Goal: Task Accomplishment & Management: Manage account settings

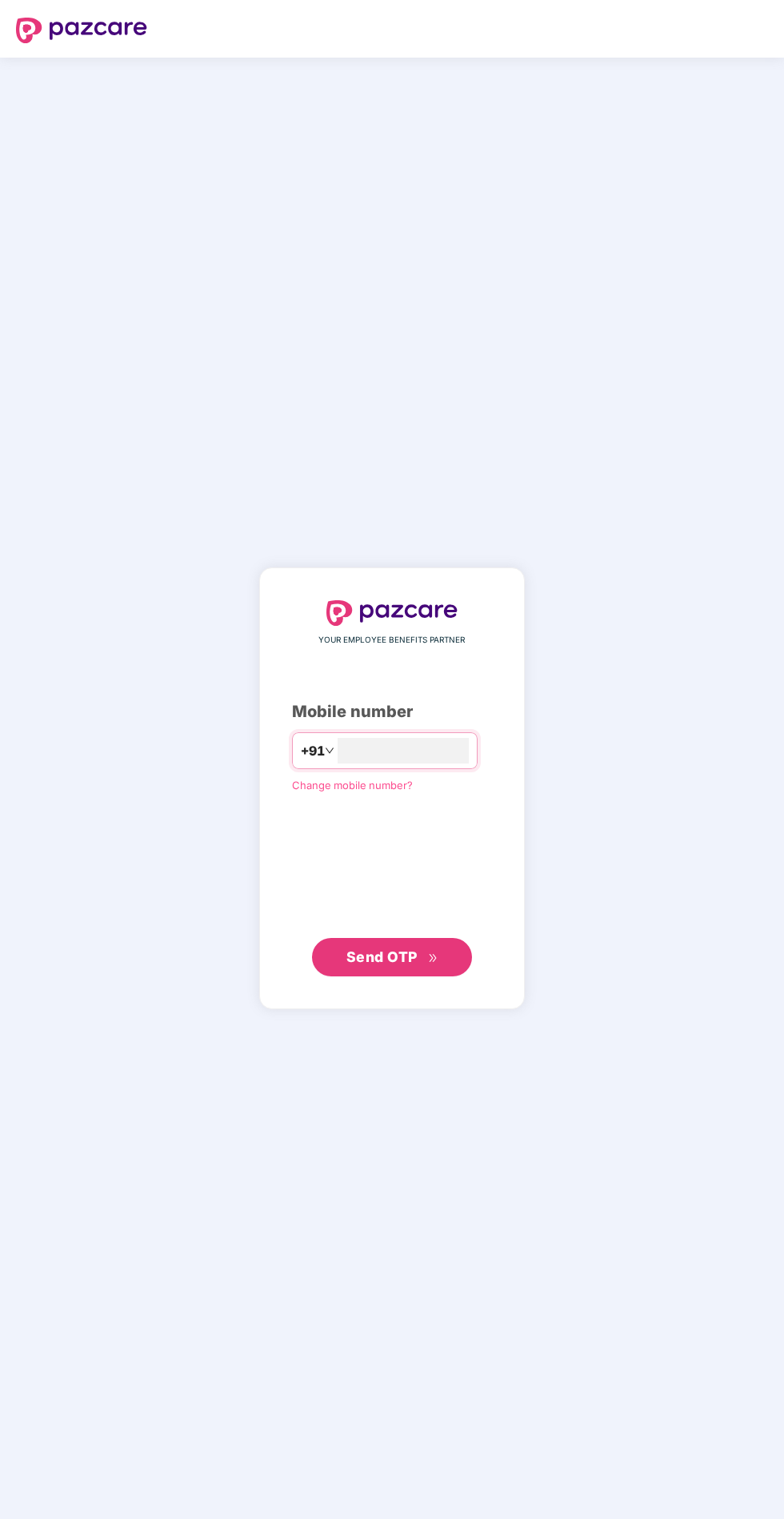
click at [448, 764] on input "number" at bounding box center [403, 750] width 132 height 26
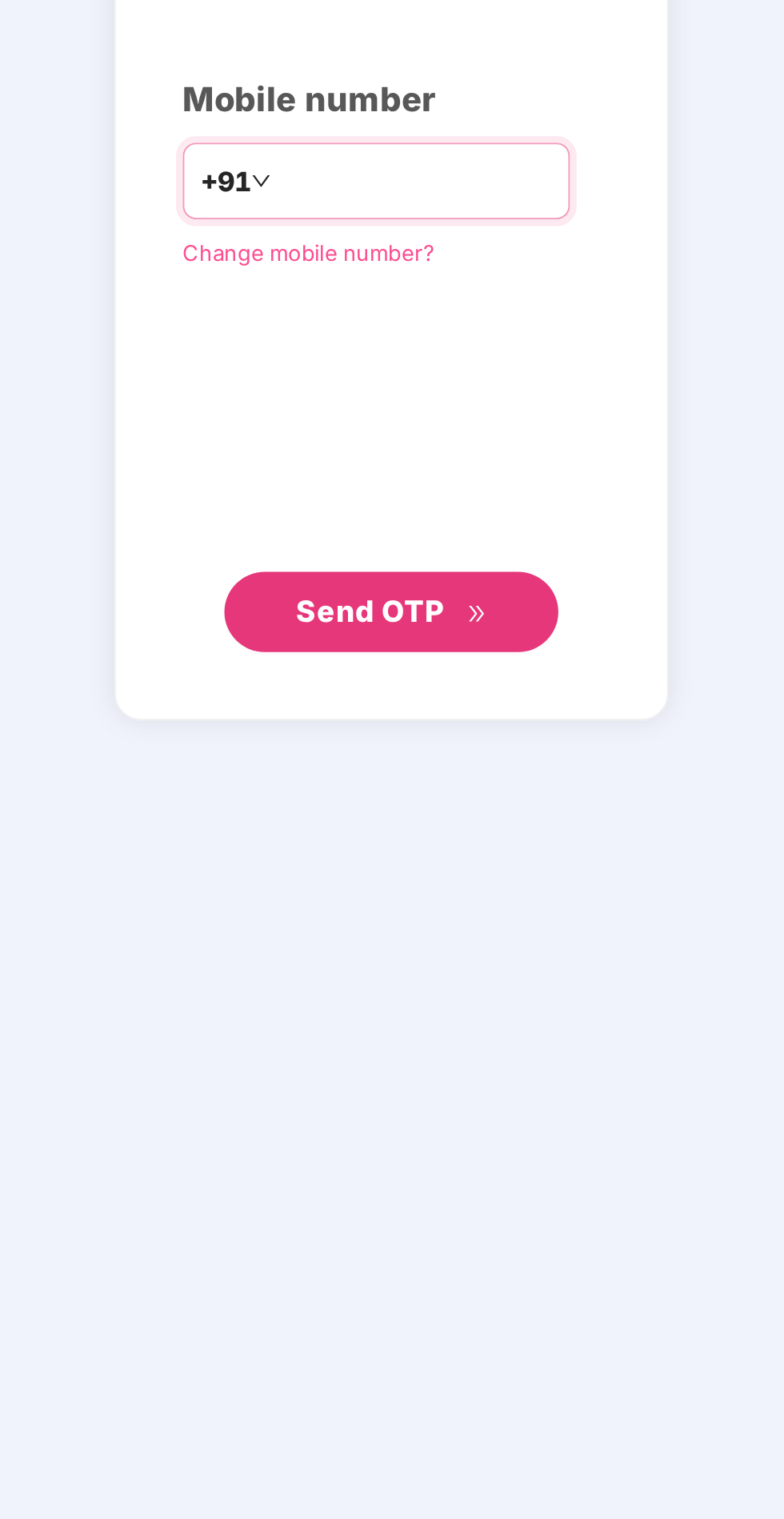
type input "**********"
click at [352, 977] on button "Send OTP" at bounding box center [392, 957] width 160 height 39
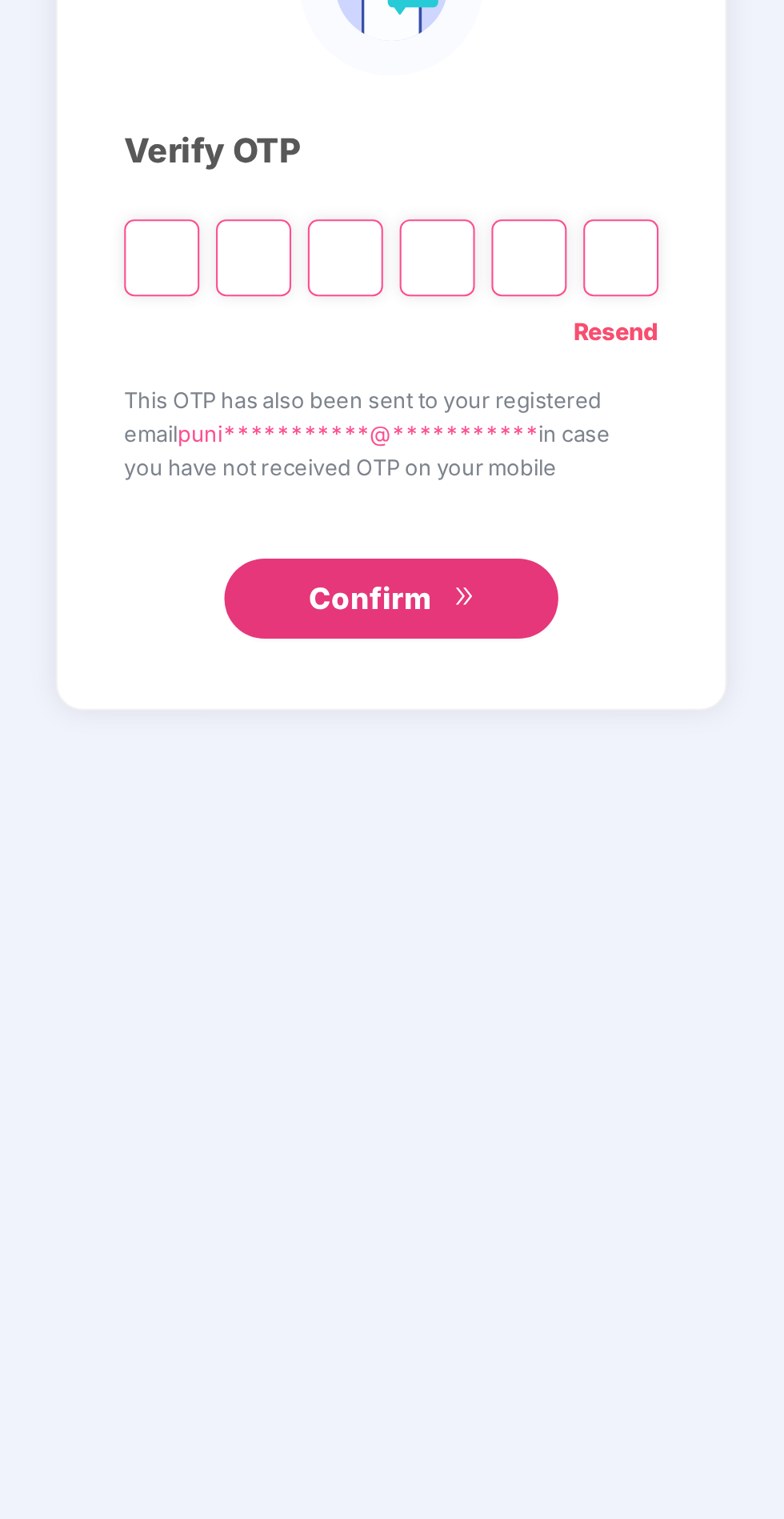
scroll to position [4, 0]
type input "*"
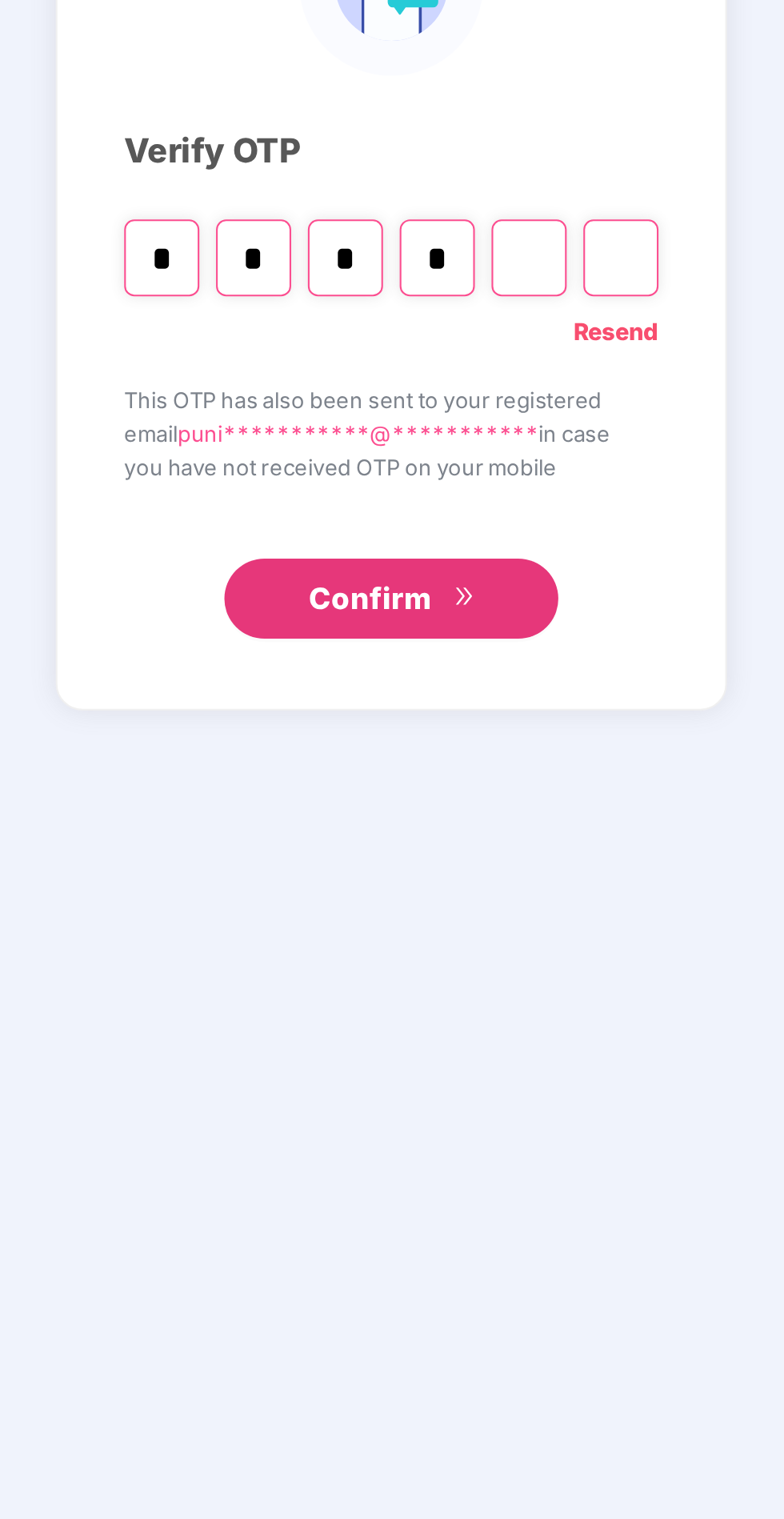
type input "*"
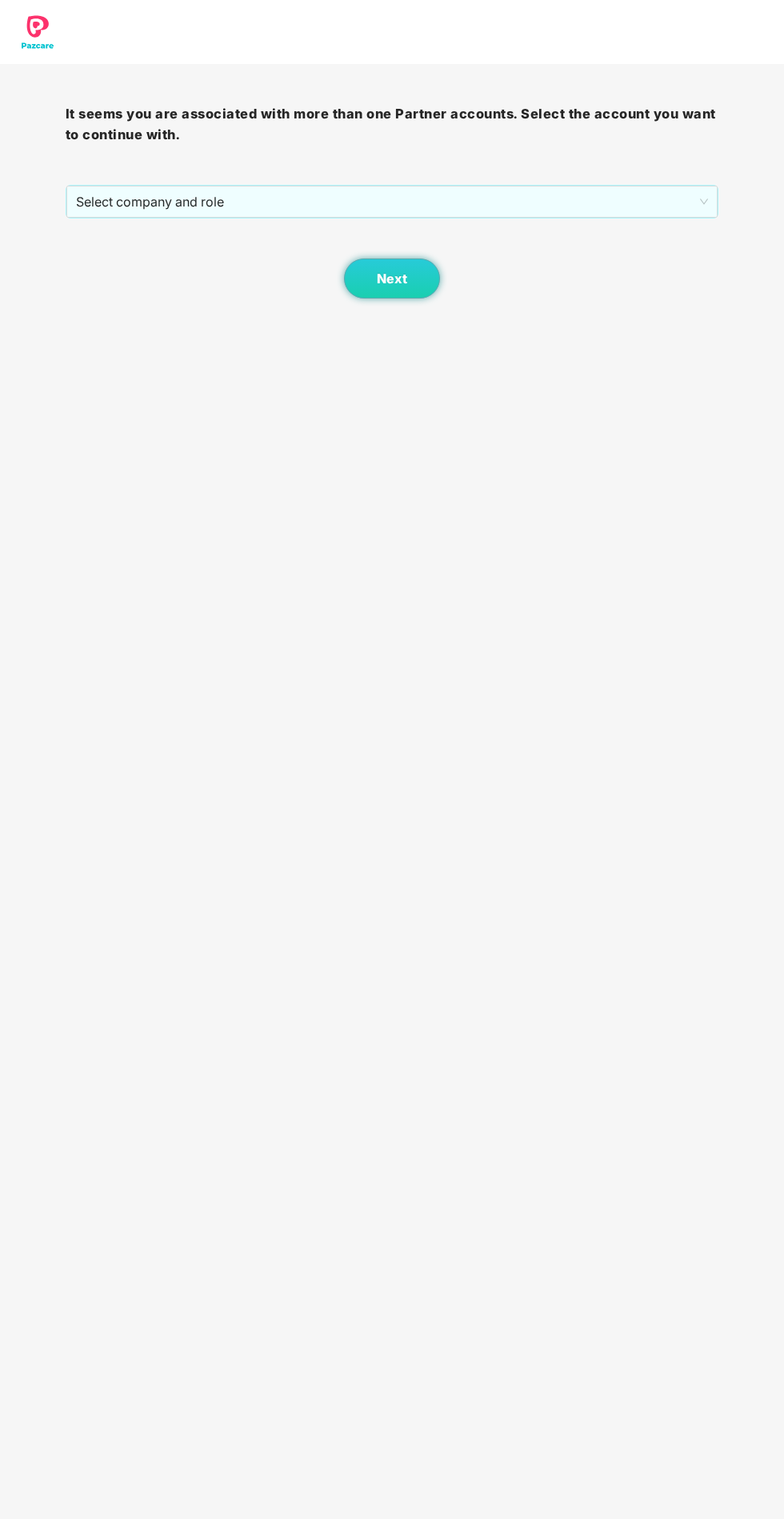
click at [499, 202] on span "Select company and role" at bounding box center [392, 202] width 633 height 30
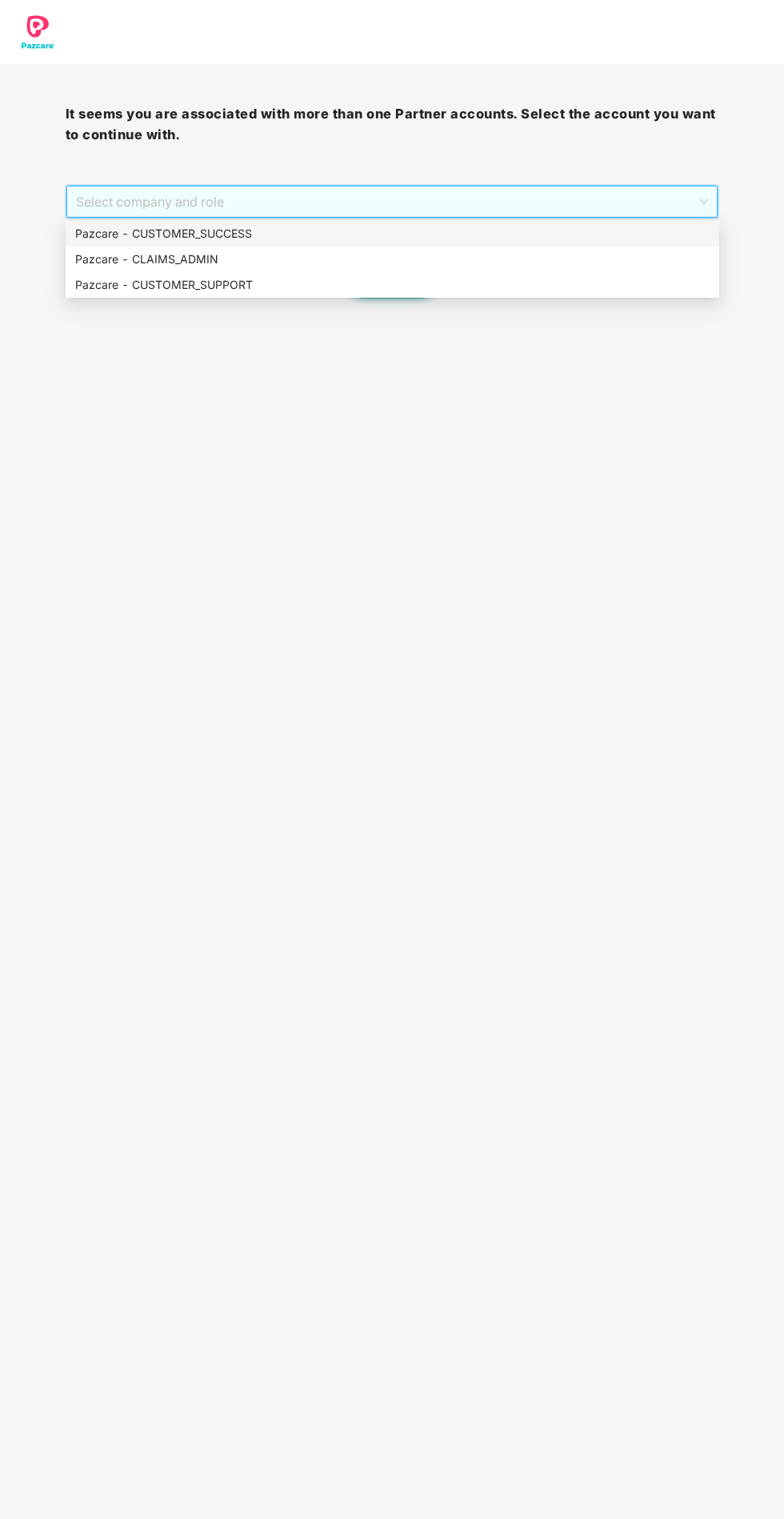
click at [365, 235] on div "Pazcare - CUSTOMER_SUCCESS" at bounding box center [392, 233] width 634 height 17
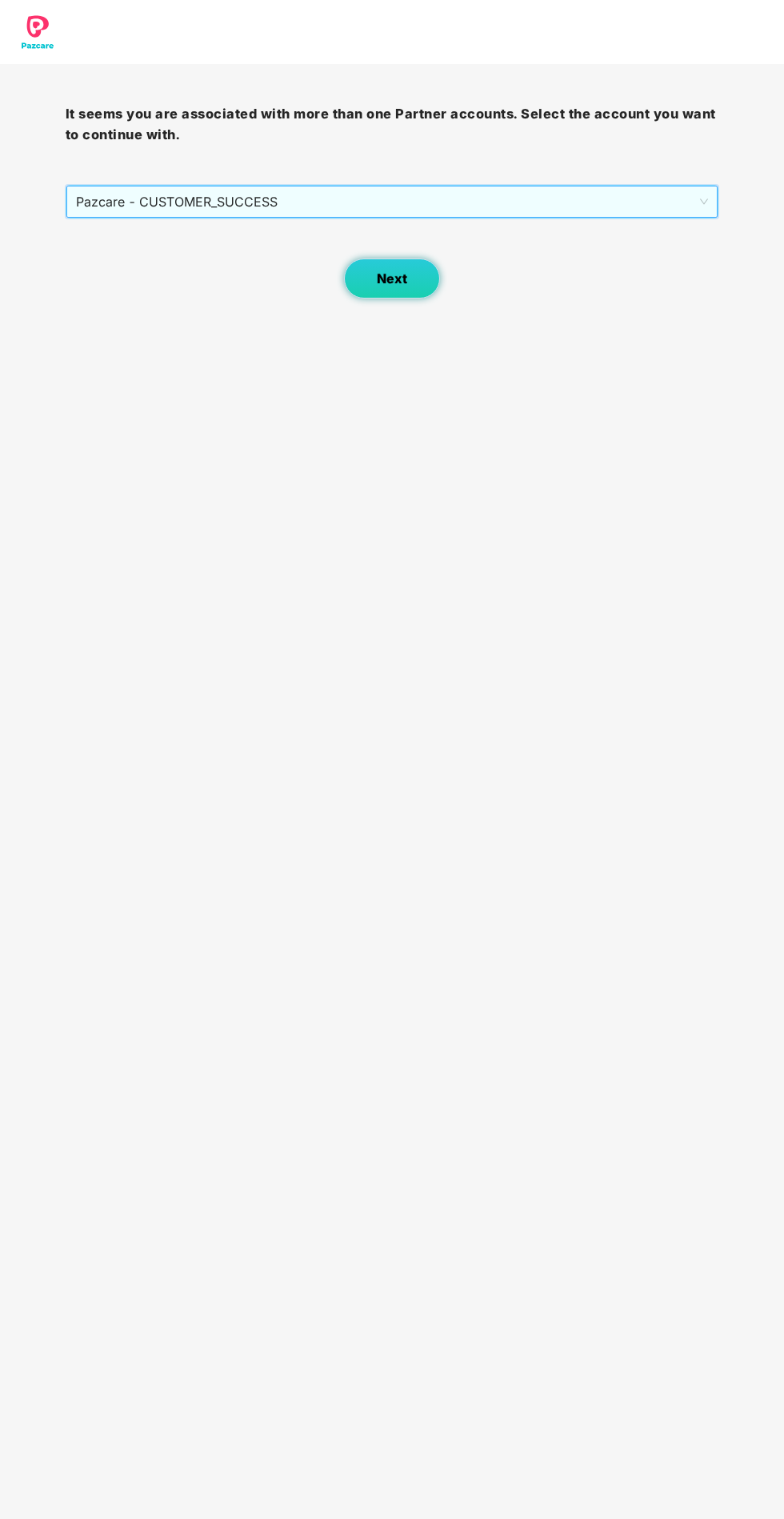
click at [406, 290] on button "Next" at bounding box center [392, 278] width 96 height 40
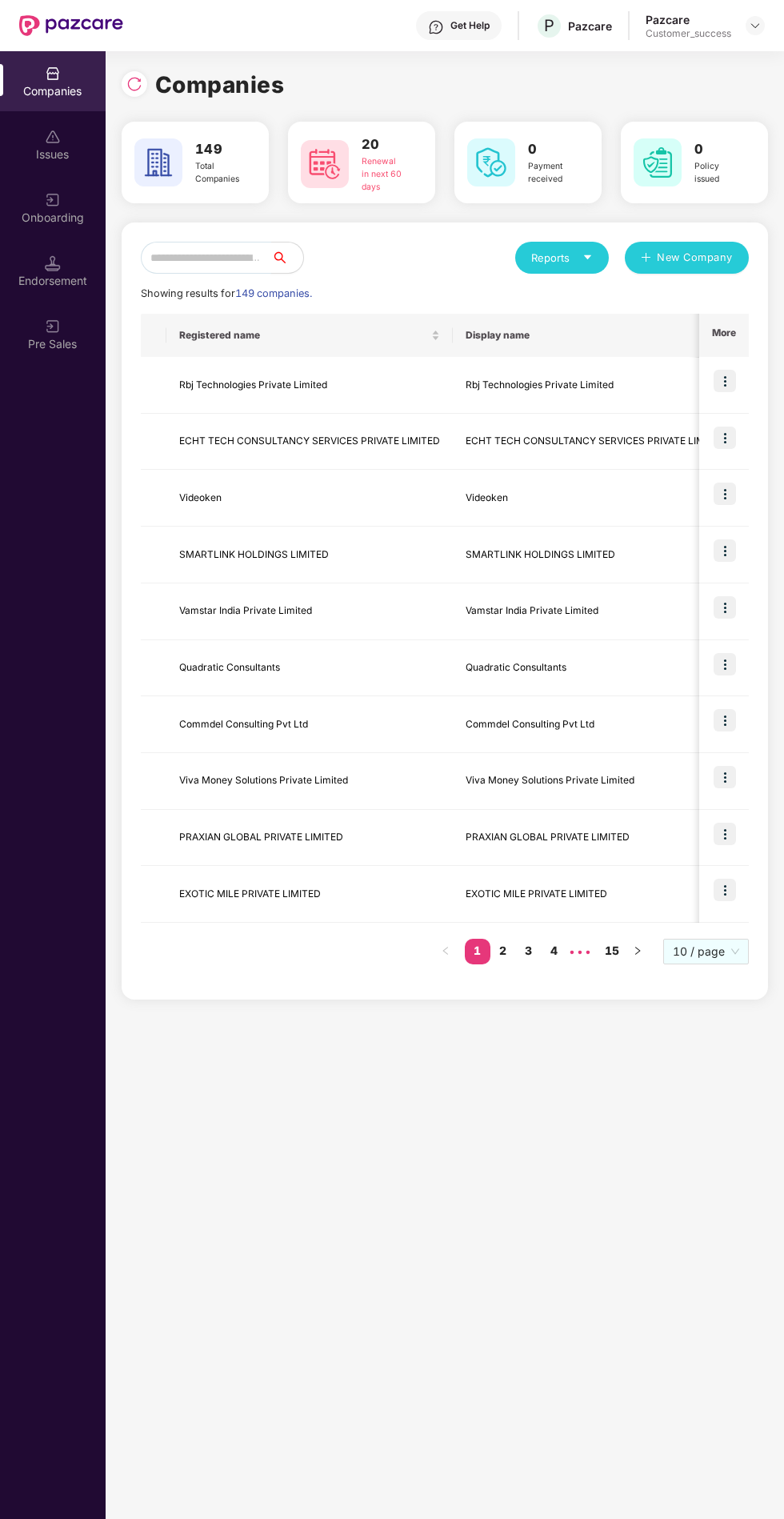
click at [192, 262] on input "text" at bounding box center [206, 258] width 131 height 32
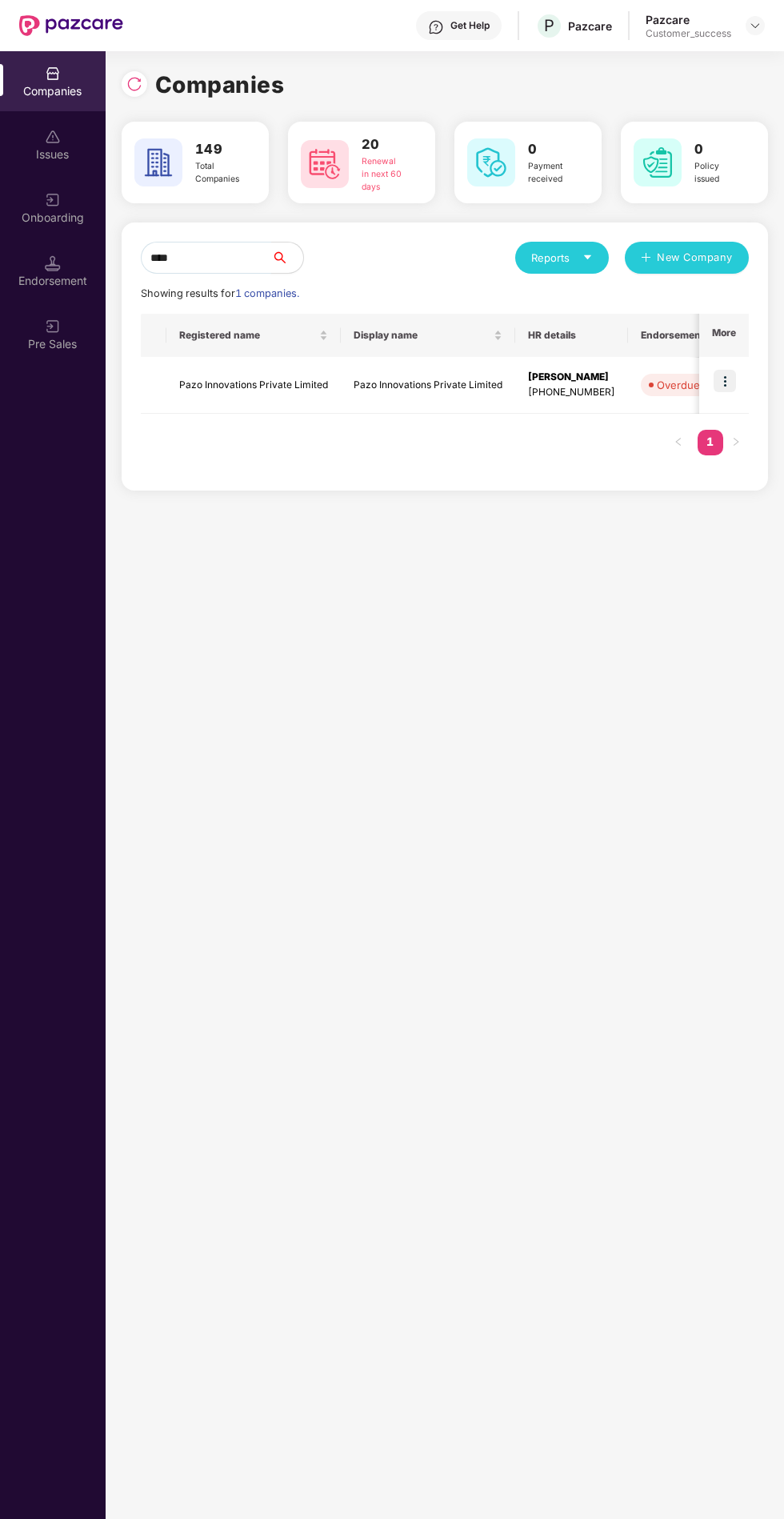
type input "****"
click at [728, 388] on img at bounding box center [725, 380] width 22 height 22
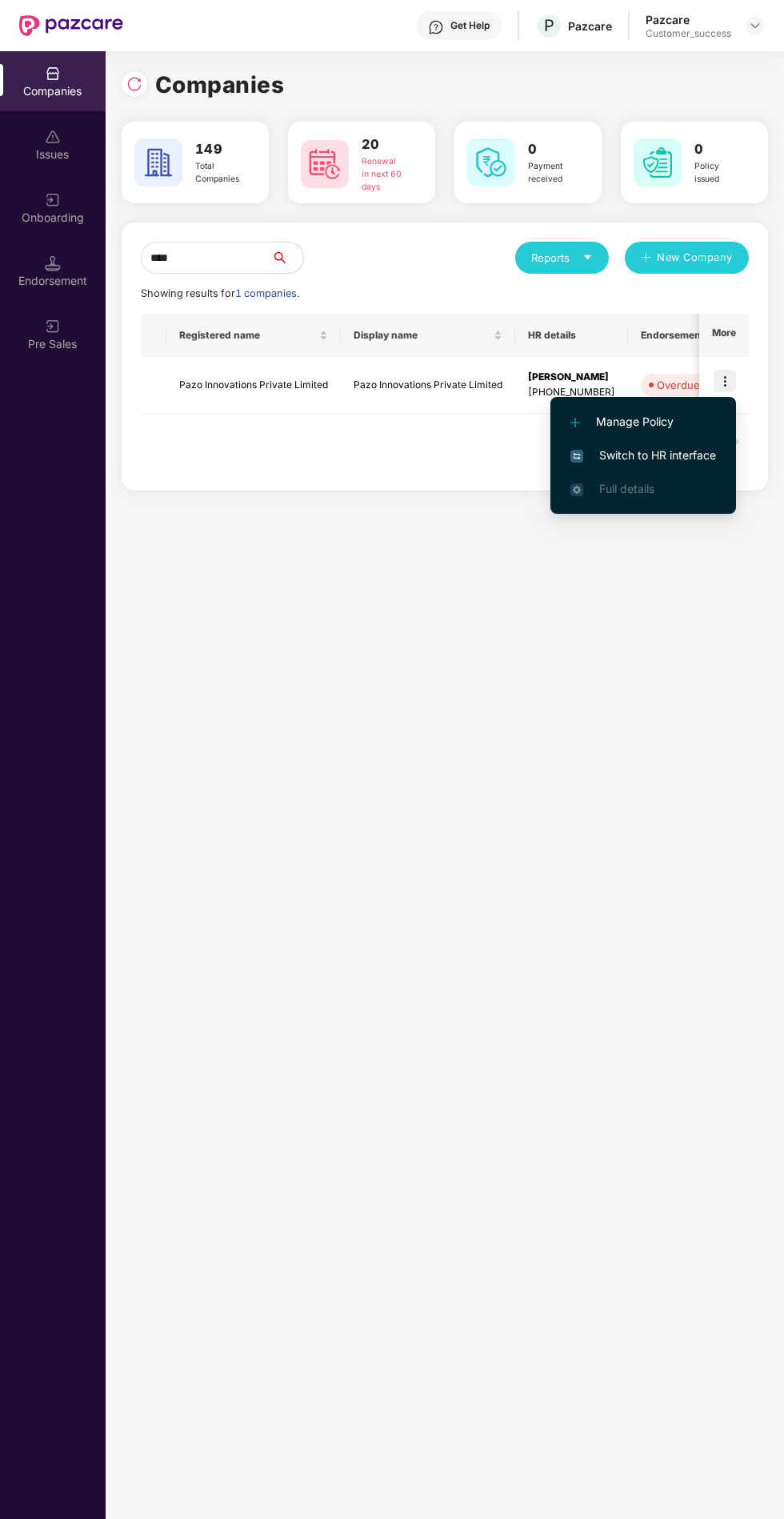
click at [689, 486] on span "Full details" at bounding box center [643, 489] width 146 height 17
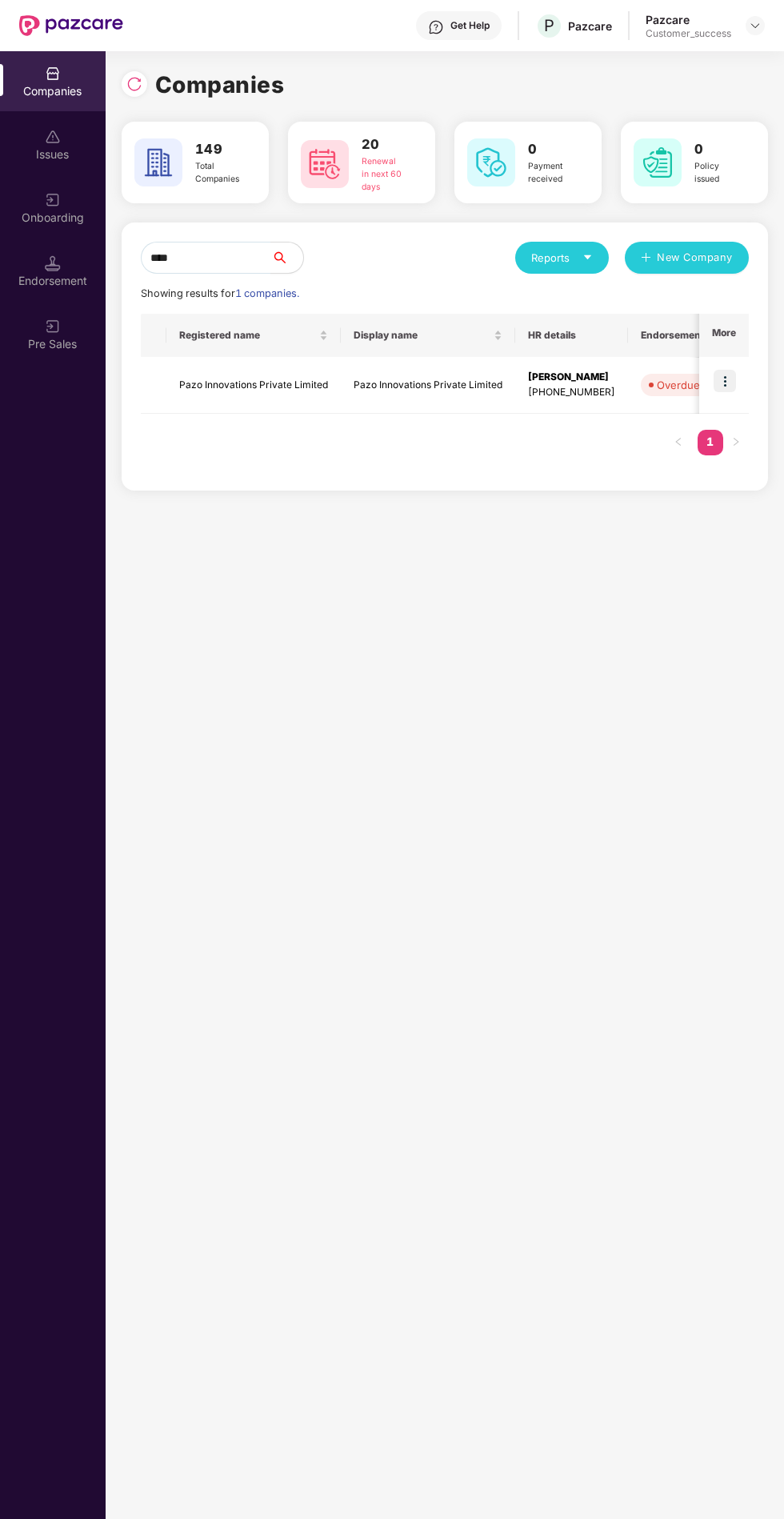
click at [725, 387] on img at bounding box center [725, 380] width 22 height 22
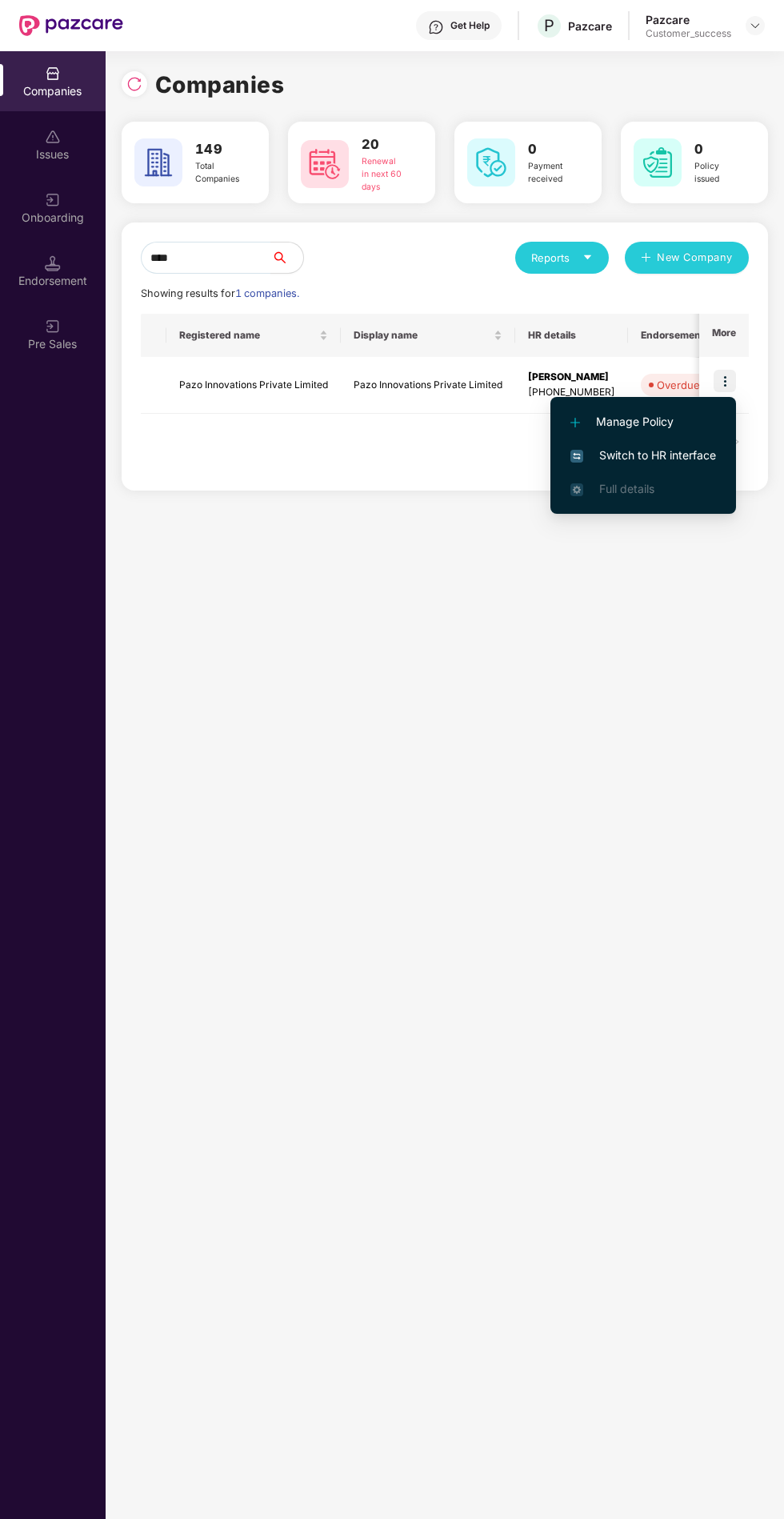
click at [674, 455] on span "Switch to HR interface" at bounding box center [643, 455] width 146 height 17
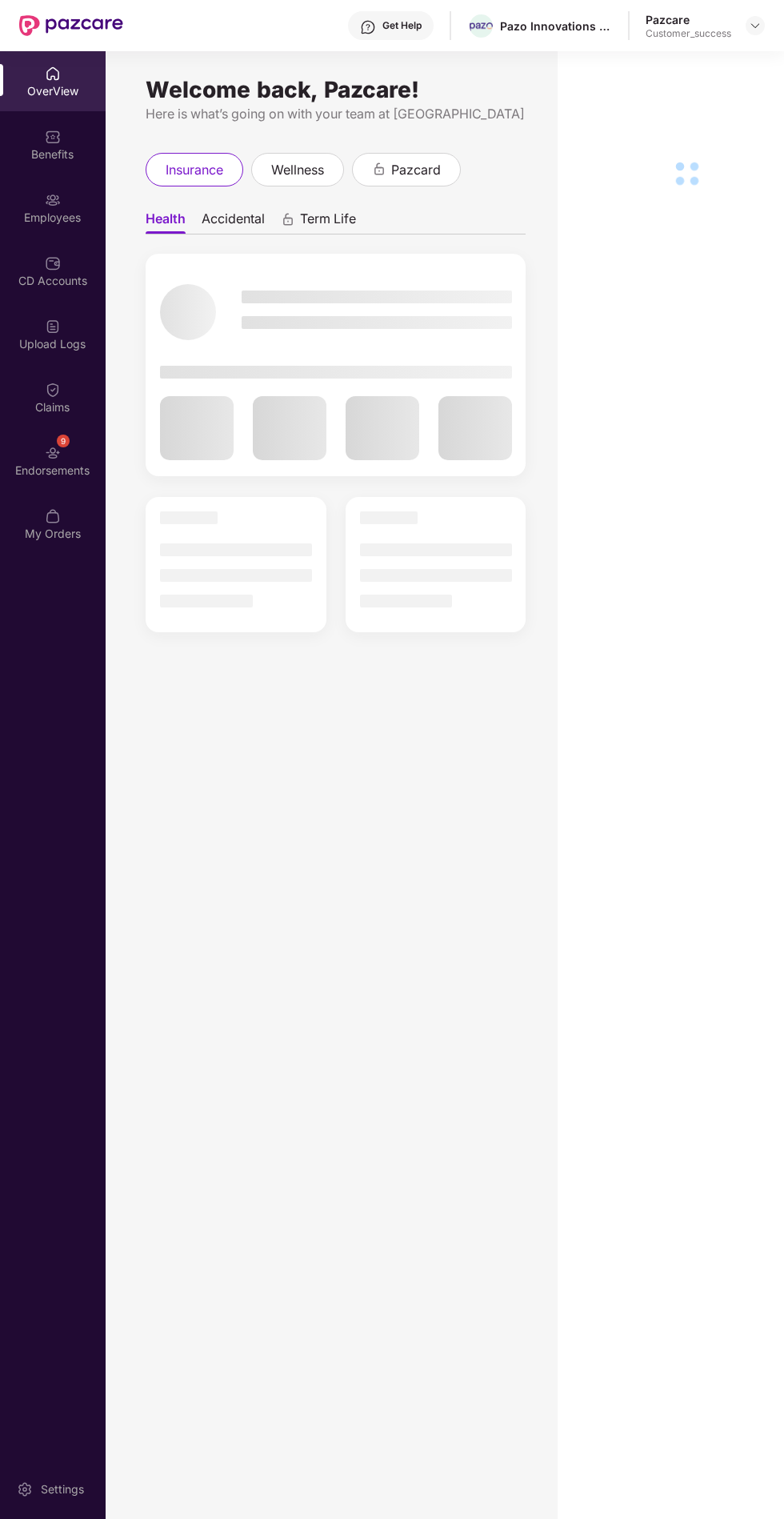
click at [38, 154] on div "Benefits" at bounding box center [53, 154] width 105 height 16
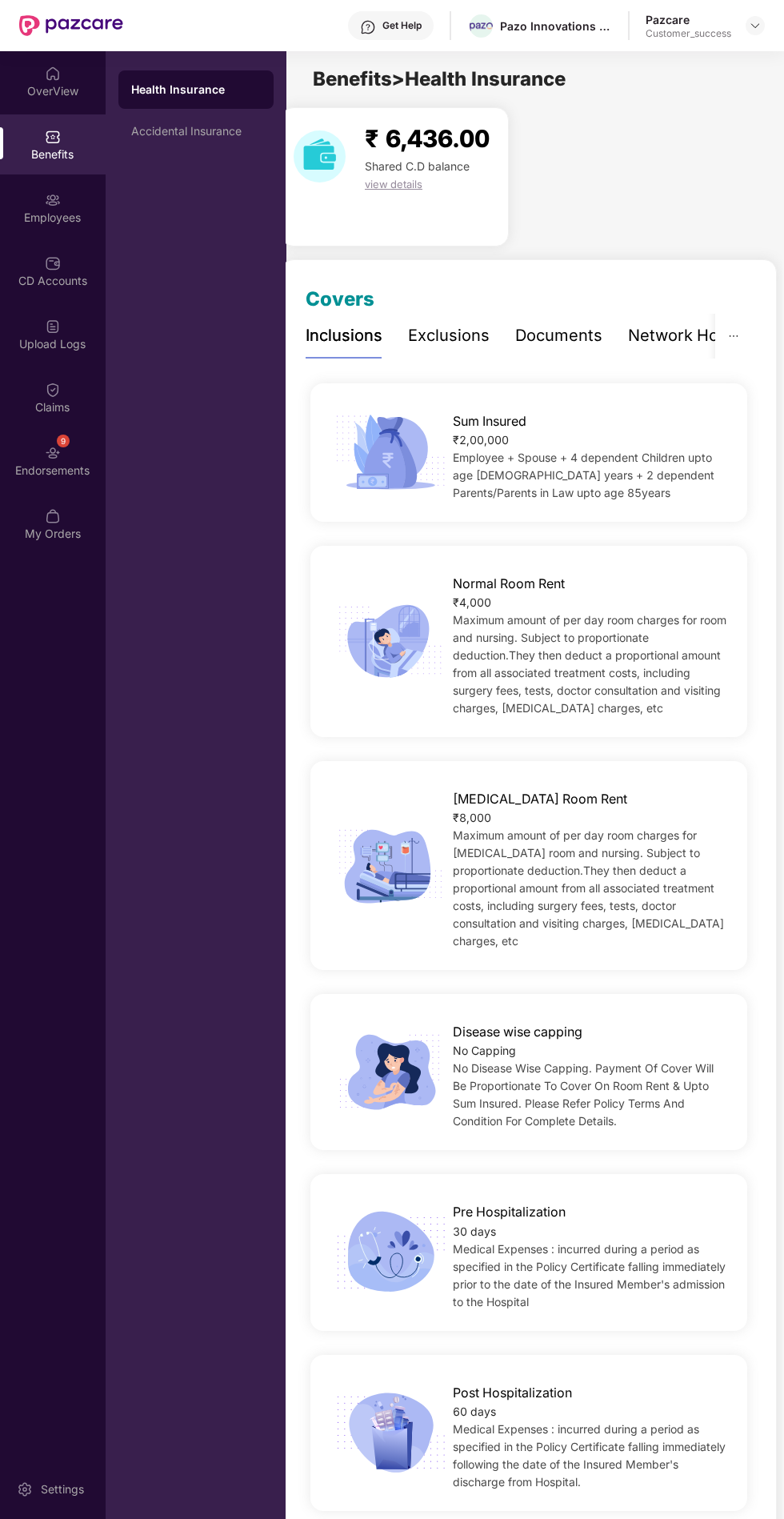
scroll to position [0, 2]
click at [47, 219] on div "Employees" at bounding box center [53, 217] width 105 height 16
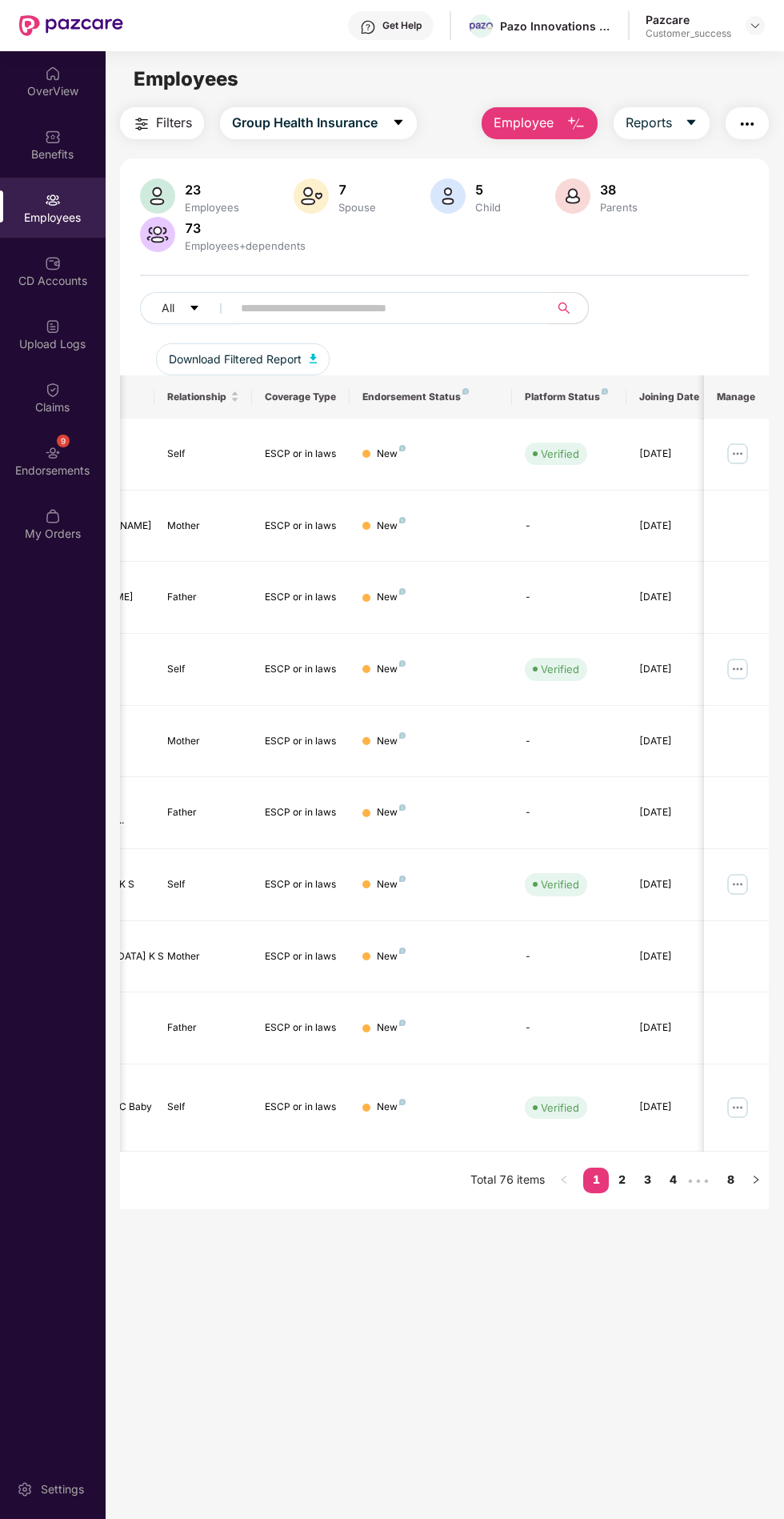
scroll to position [0, 391]
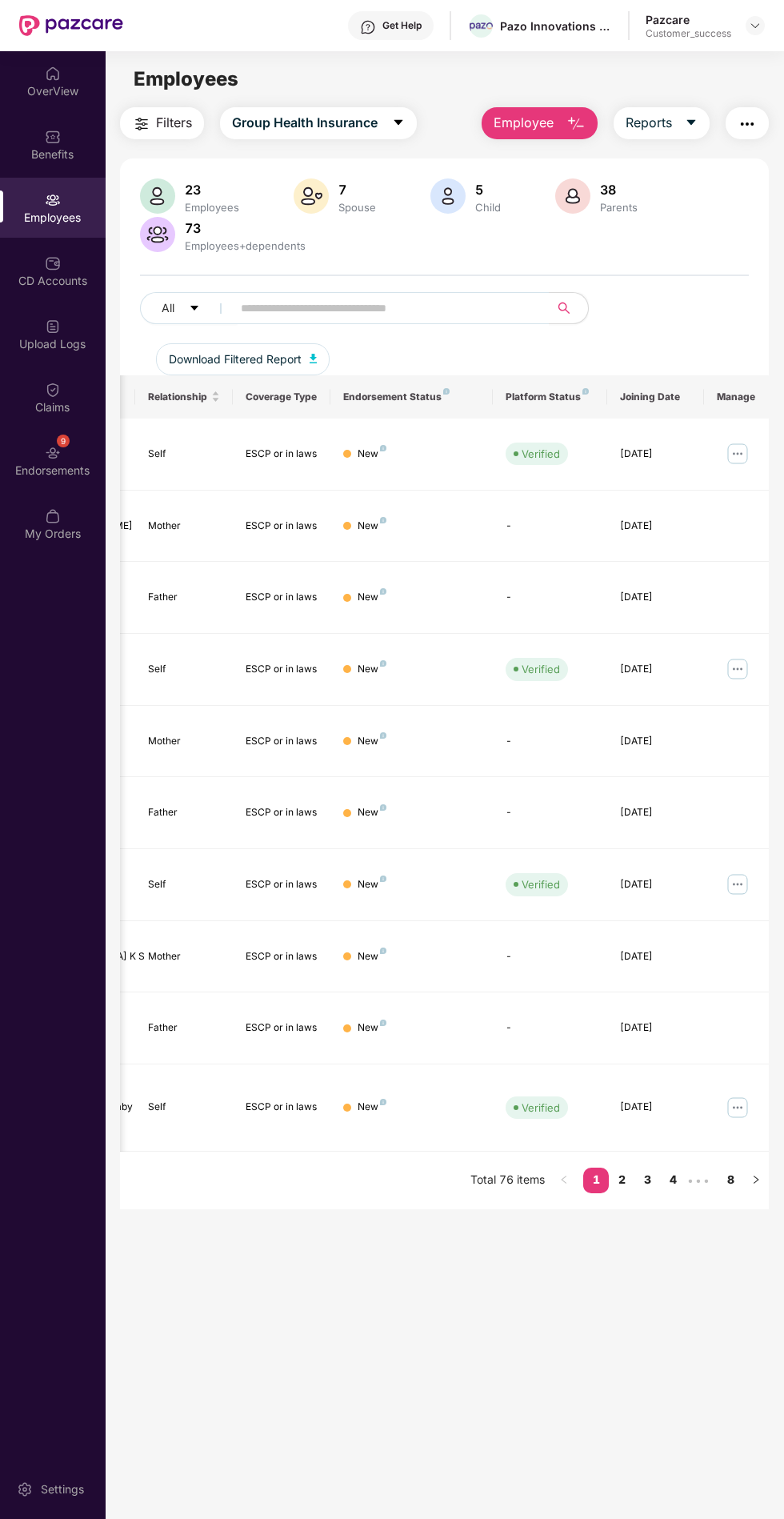
click at [647, 1168] on link "3" at bounding box center [647, 1179] width 26 height 24
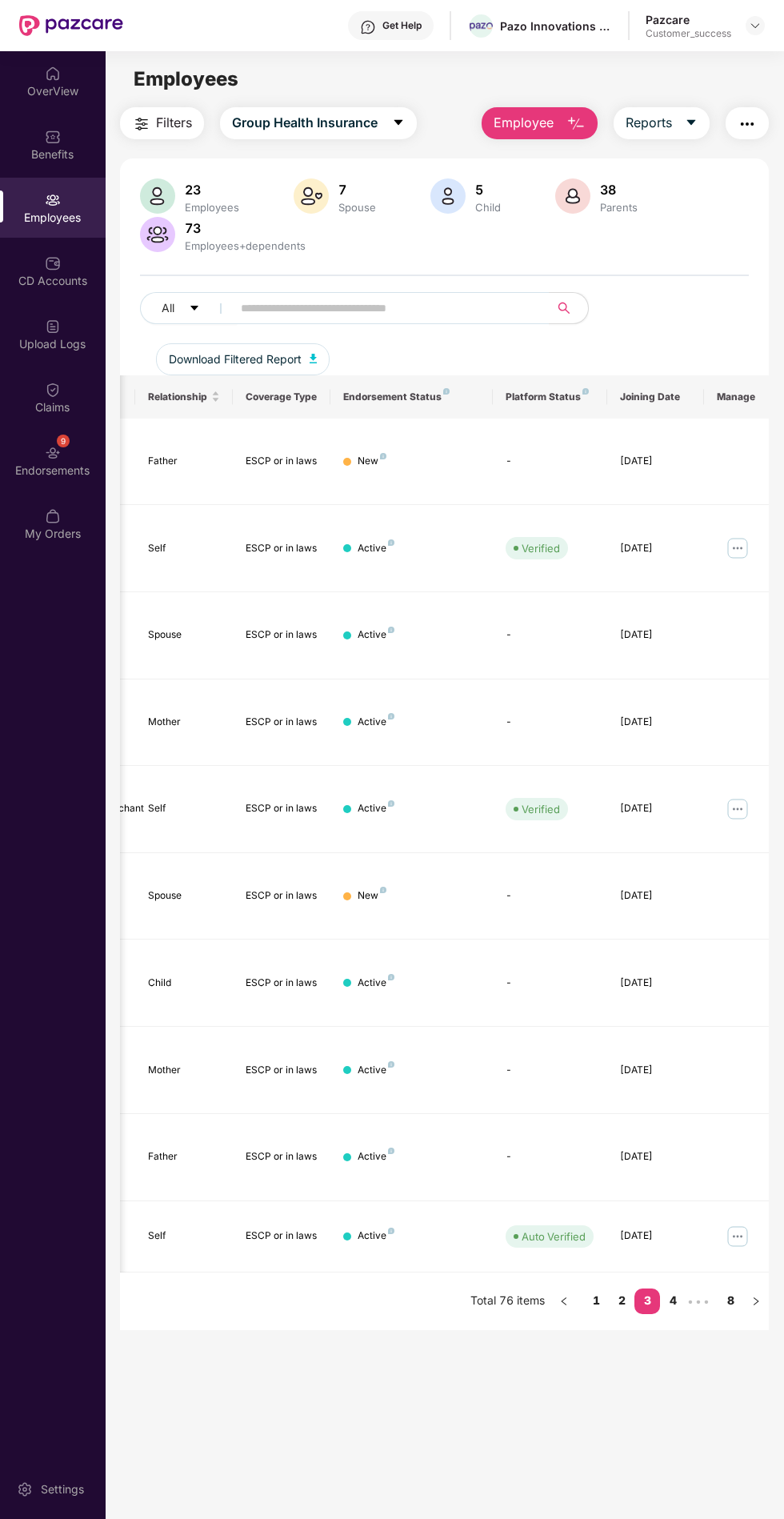
click at [739, 536] on img at bounding box center [737, 548] width 26 height 26
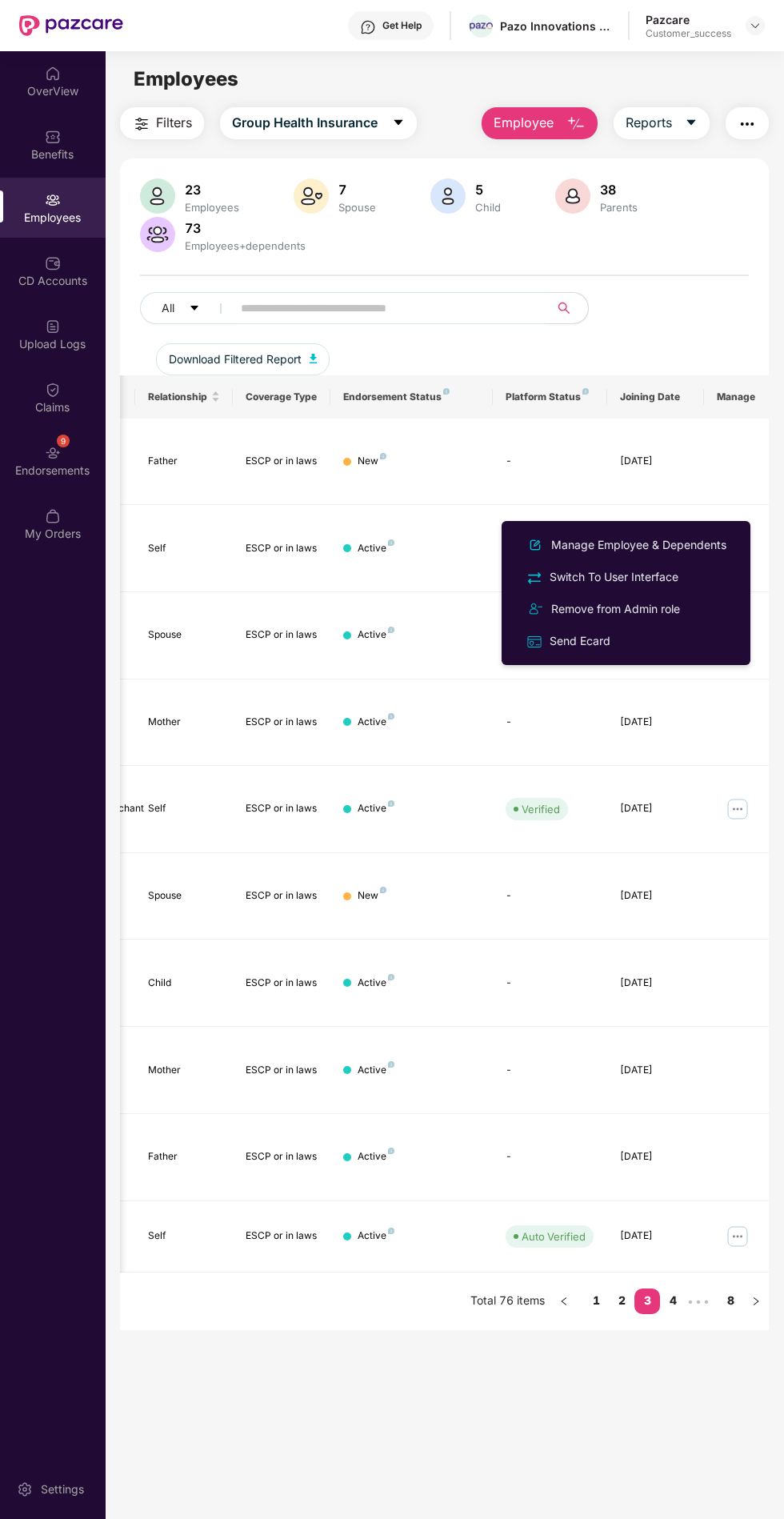
click at [642, 584] on div "Switch To User Interface" at bounding box center [614, 577] width 135 height 17
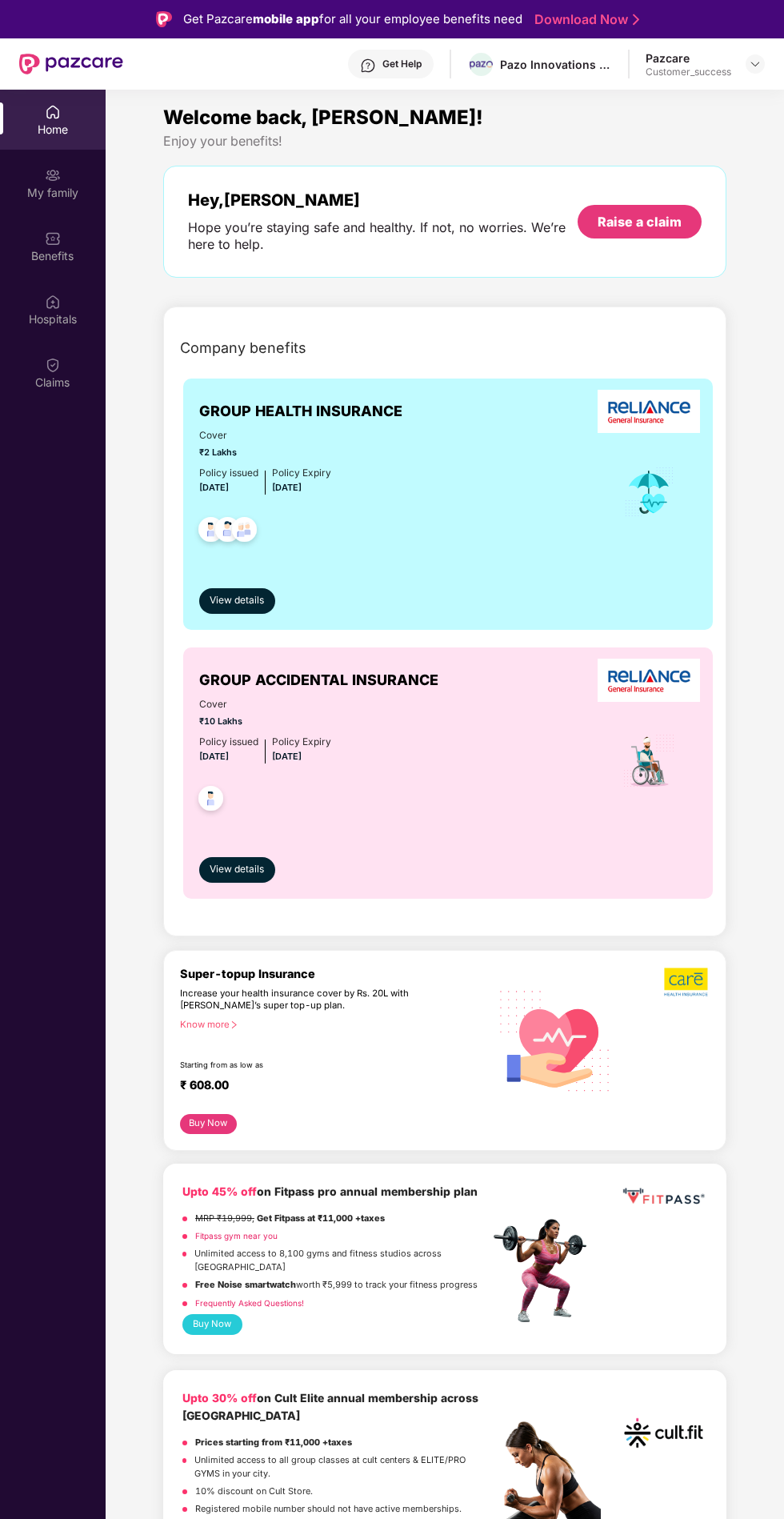
click at [41, 262] on div "Benefits" at bounding box center [53, 256] width 105 height 16
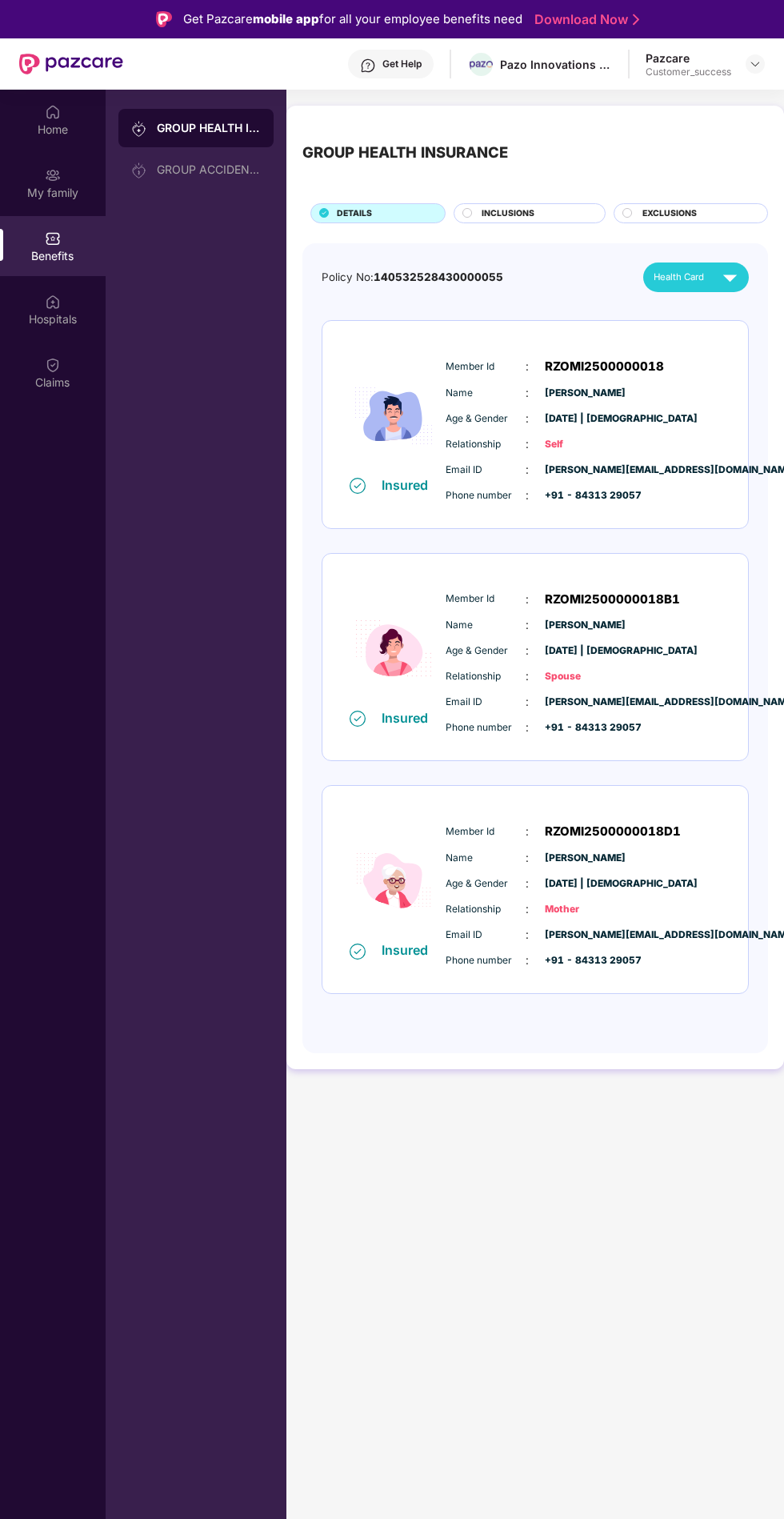
click at [725, 281] on img at bounding box center [731, 277] width 28 height 28
click at [708, 285] on div "Health Card" at bounding box center [699, 277] width 90 height 28
click at [685, 277] on span "Health Card" at bounding box center [679, 278] width 50 height 15
click at [703, 272] on span "Health Card" at bounding box center [679, 278] width 50 height 15
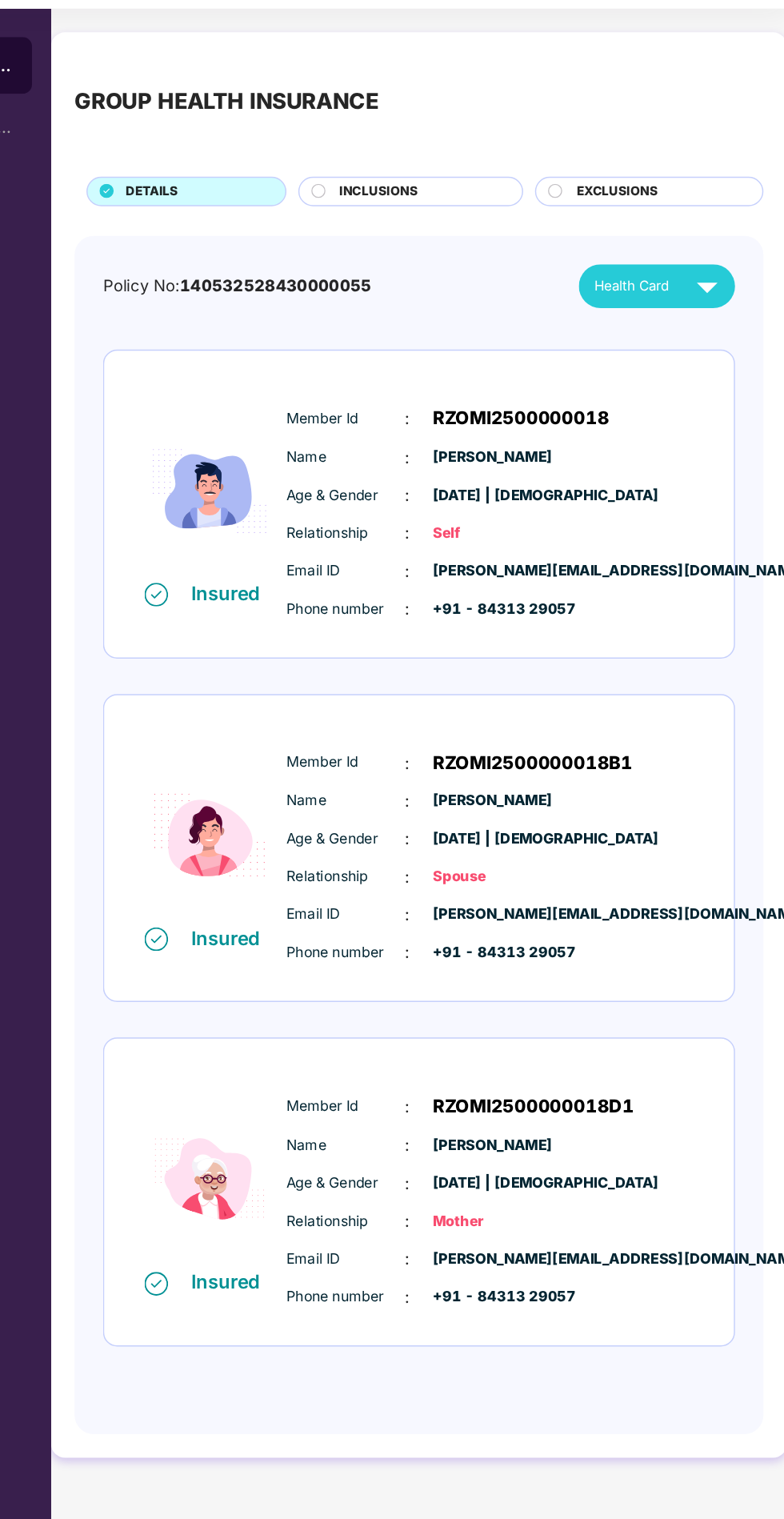
click at [703, 285] on div "Health Card" at bounding box center [699, 277] width 90 height 28
click at [721, 284] on img at bounding box center [731, 277] width 28 height 28
click at [731, 288] on img at bounding box center [731, 277] width 28 height 28
click at [689, 287] on div "Health Card" at bounding box center [699, 277] width 90 height 28
click at [704, 288] on div "Health Card" at bounding box center [699, 277] width 90 height 28
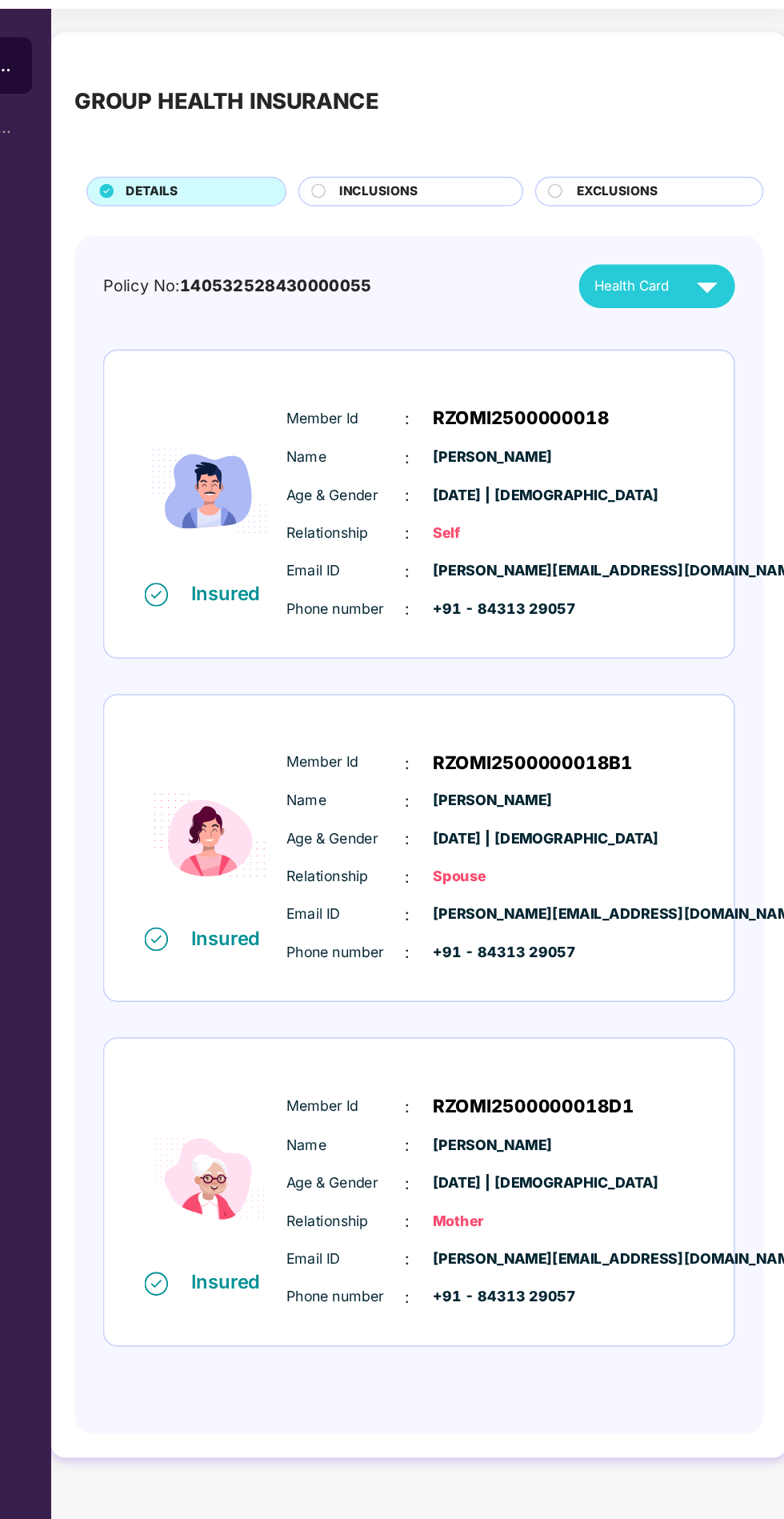
click at [712, 284] on div "Health Card" at bounding box center [699, 277] width 90 height 28
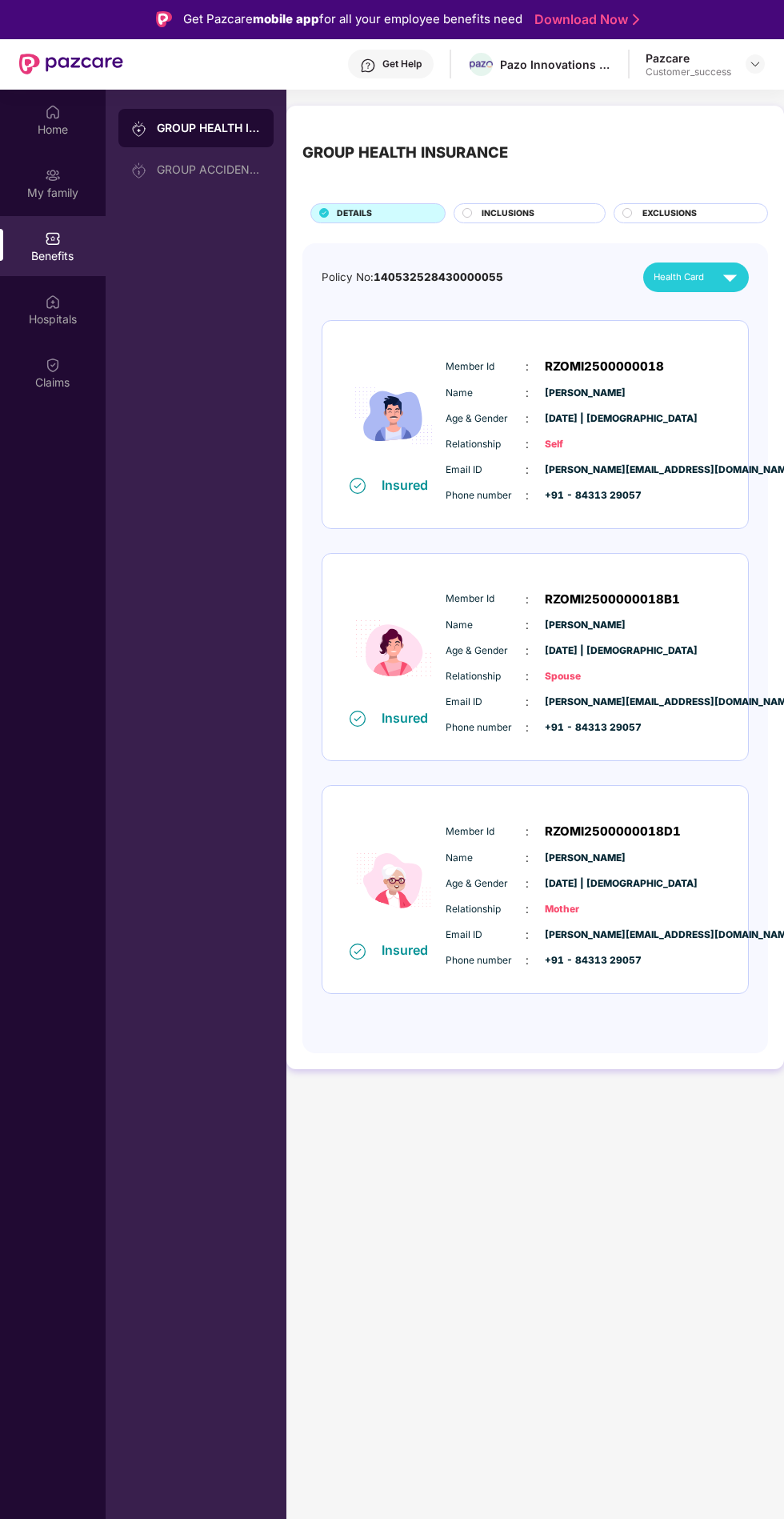
scroll to position [0, 0]
click at [696, 280] on span "Health Card" at bounding box center [679, 278] width 50 height 15
click at [694, 281] on span "Health Card" at bounding box center [679, 278] width 50 height 15
click at [694, 283] on span "Health Card" at bounding box center [679, 278] width 50 height 15
click at [755, 56] on div at bounding box center [755, 63] width 19 height 19
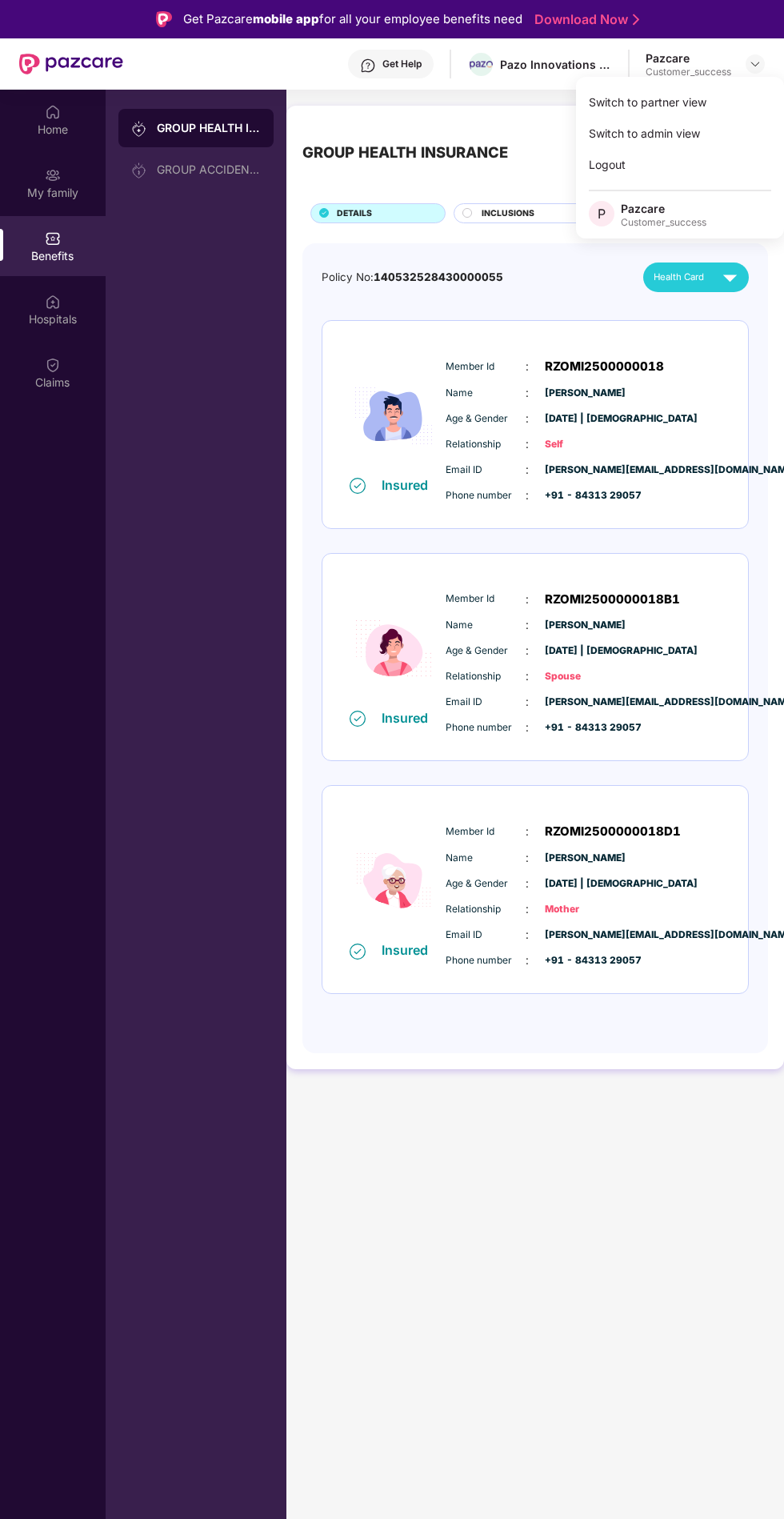
click at [689, 102] on div "Switch to partner view" at bounding box center [680, 102] width 208 height 31
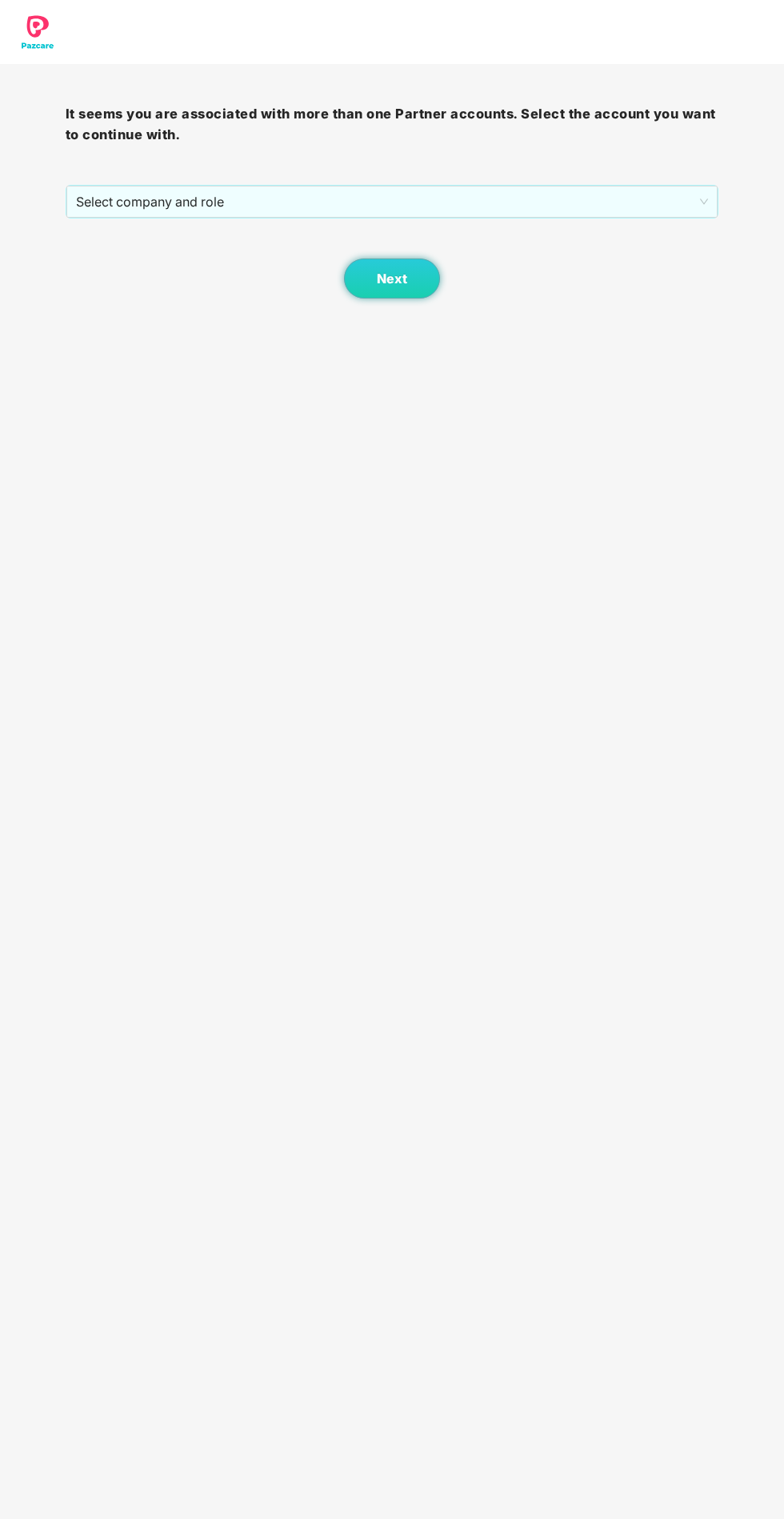
click at [600, 202] on span "Select company and role" at bounding box center [392, 202] width 633 height 30
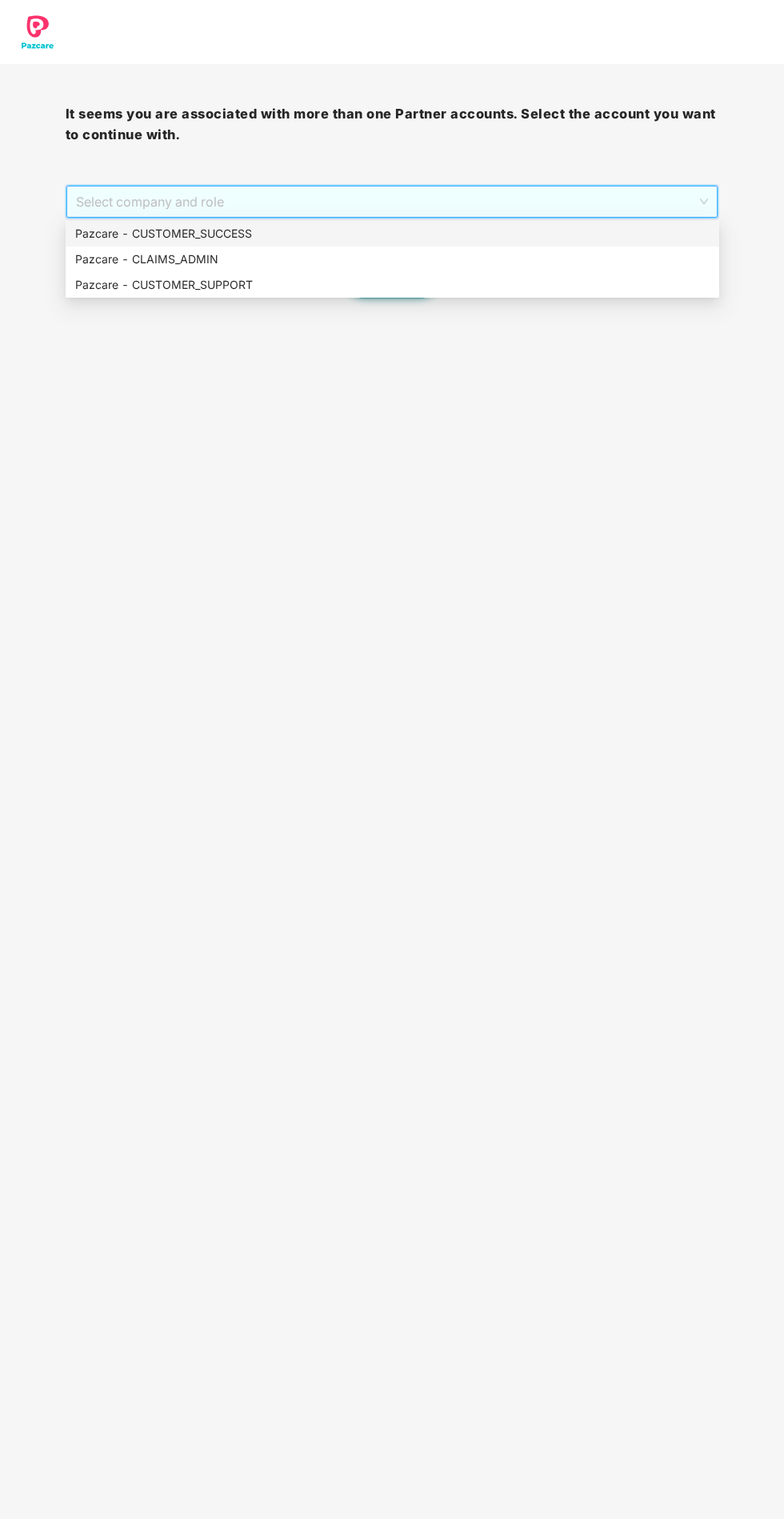
click at [528, 258] on div "Pazcare - CLAIMS_ADMIN" at bounding box center [392, 258] width 634 height 17
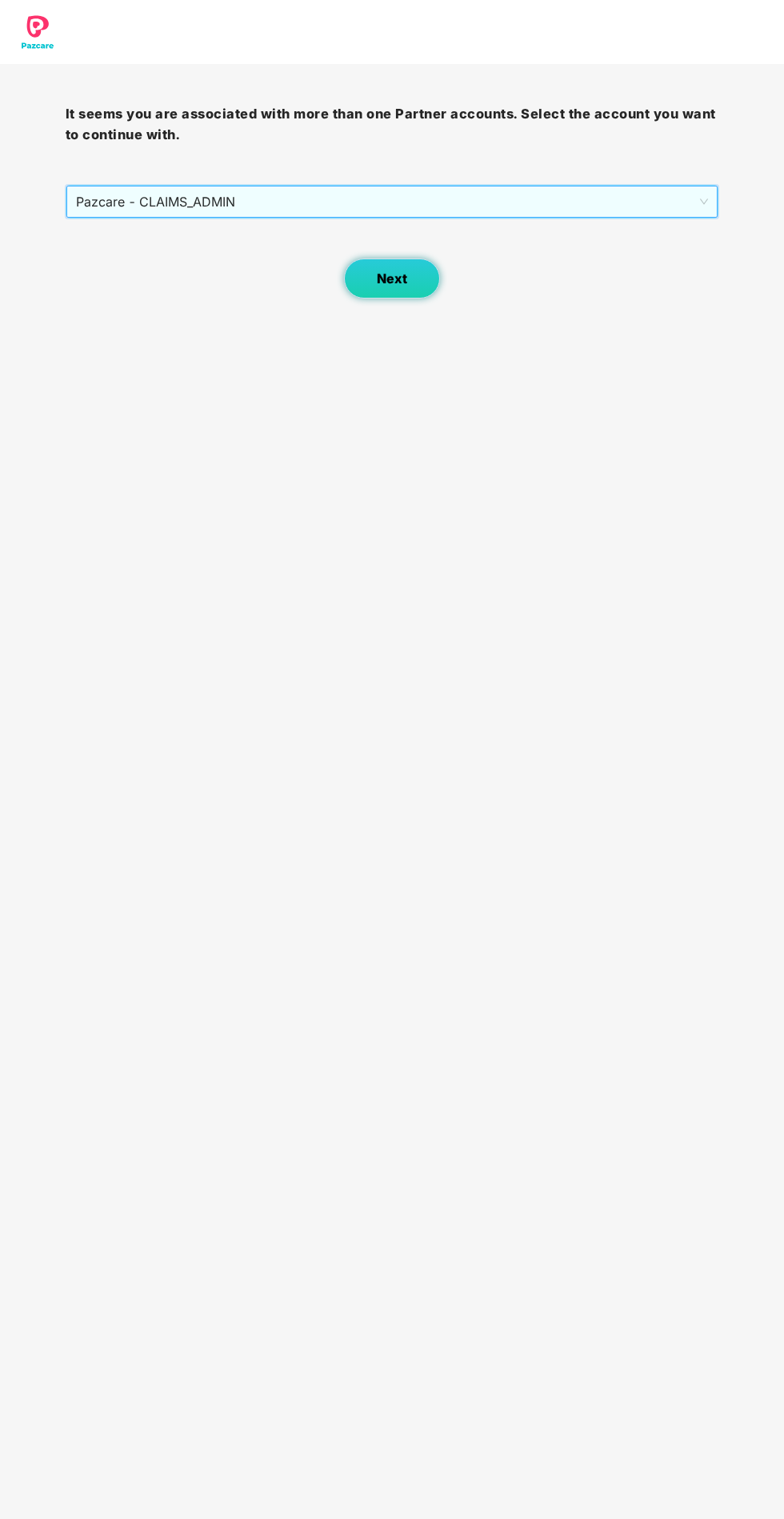
click at [424, 292] on button "Next" at bounding box center [392, 278] width 96 height 40
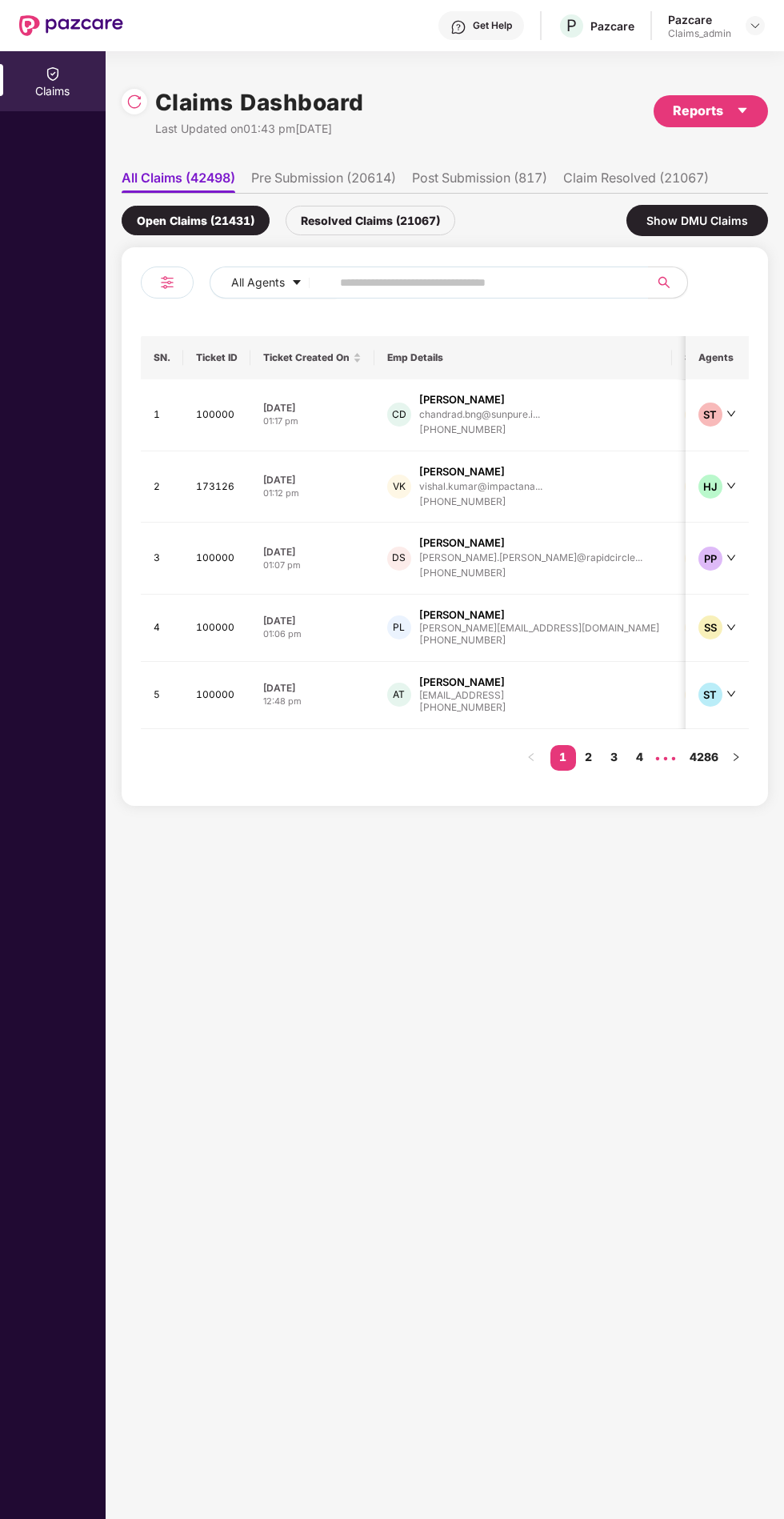
click at [762, 29] on div at bounding box center [755, 25] width 19 height 19
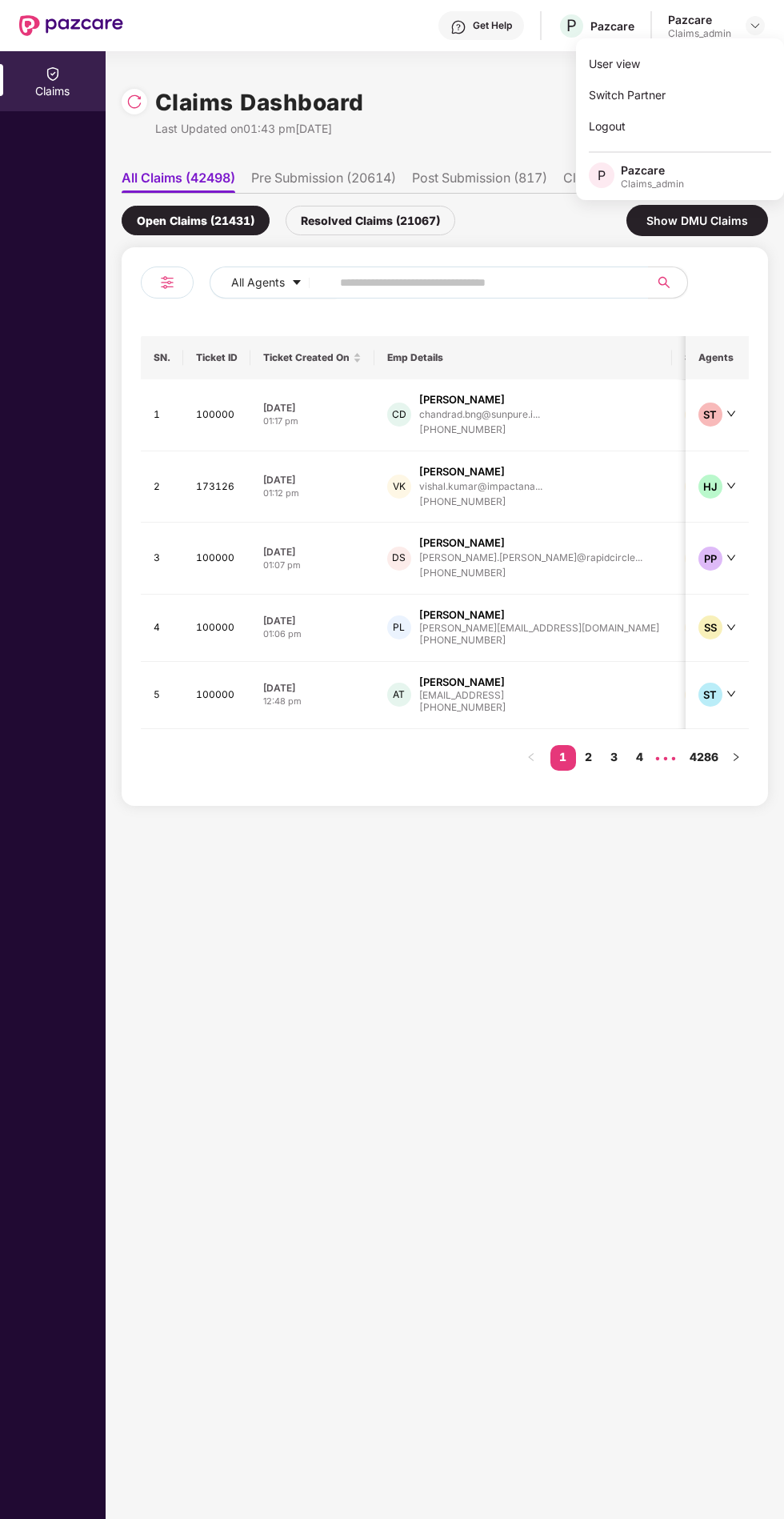
click at [662, 111] on div "Logout" at bounding box center [680, 126] width 208 height 31
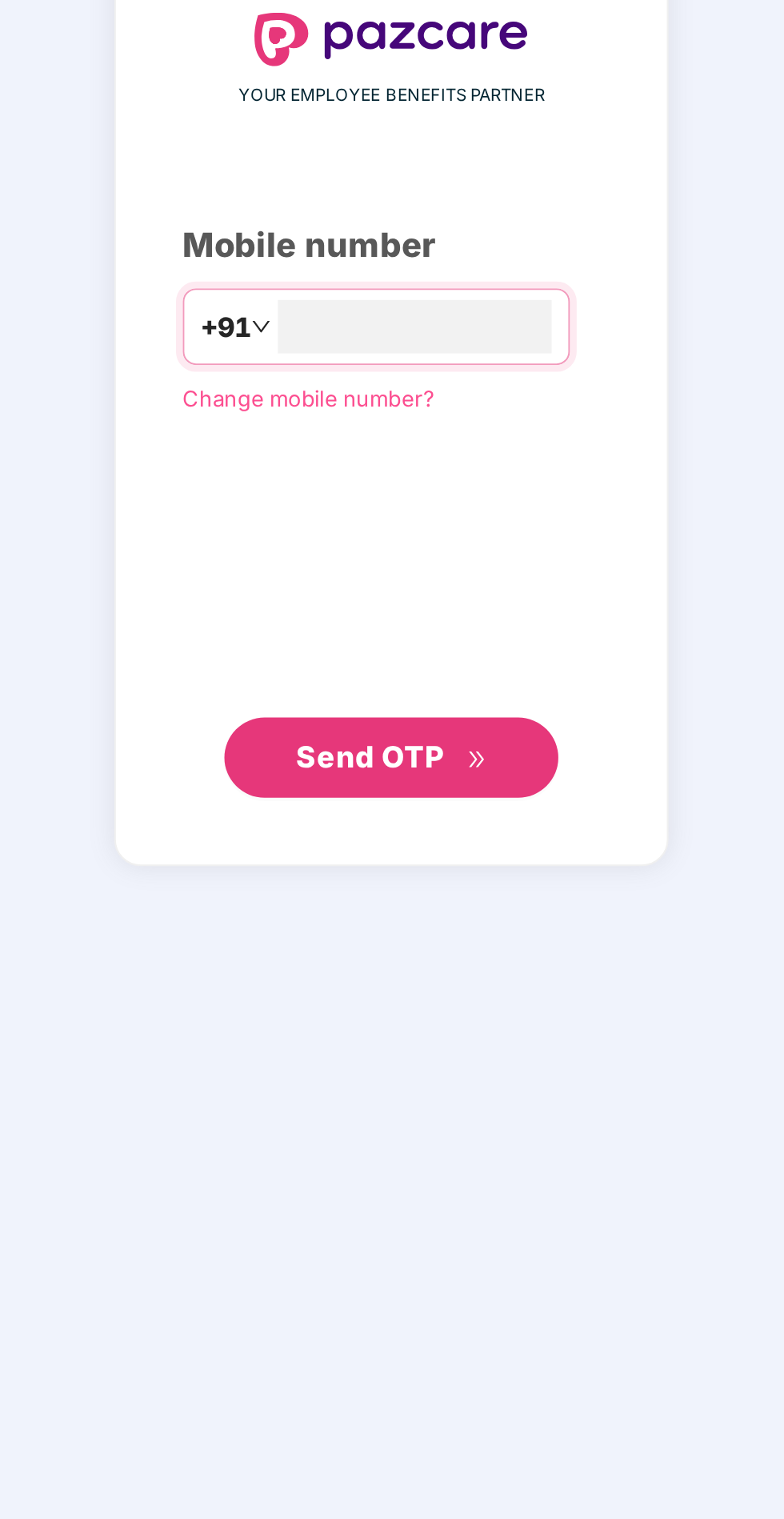
type input "**********"
click at [342, 977] on button "Send OTP" at bounding box center [392, 957] width 160 height 39
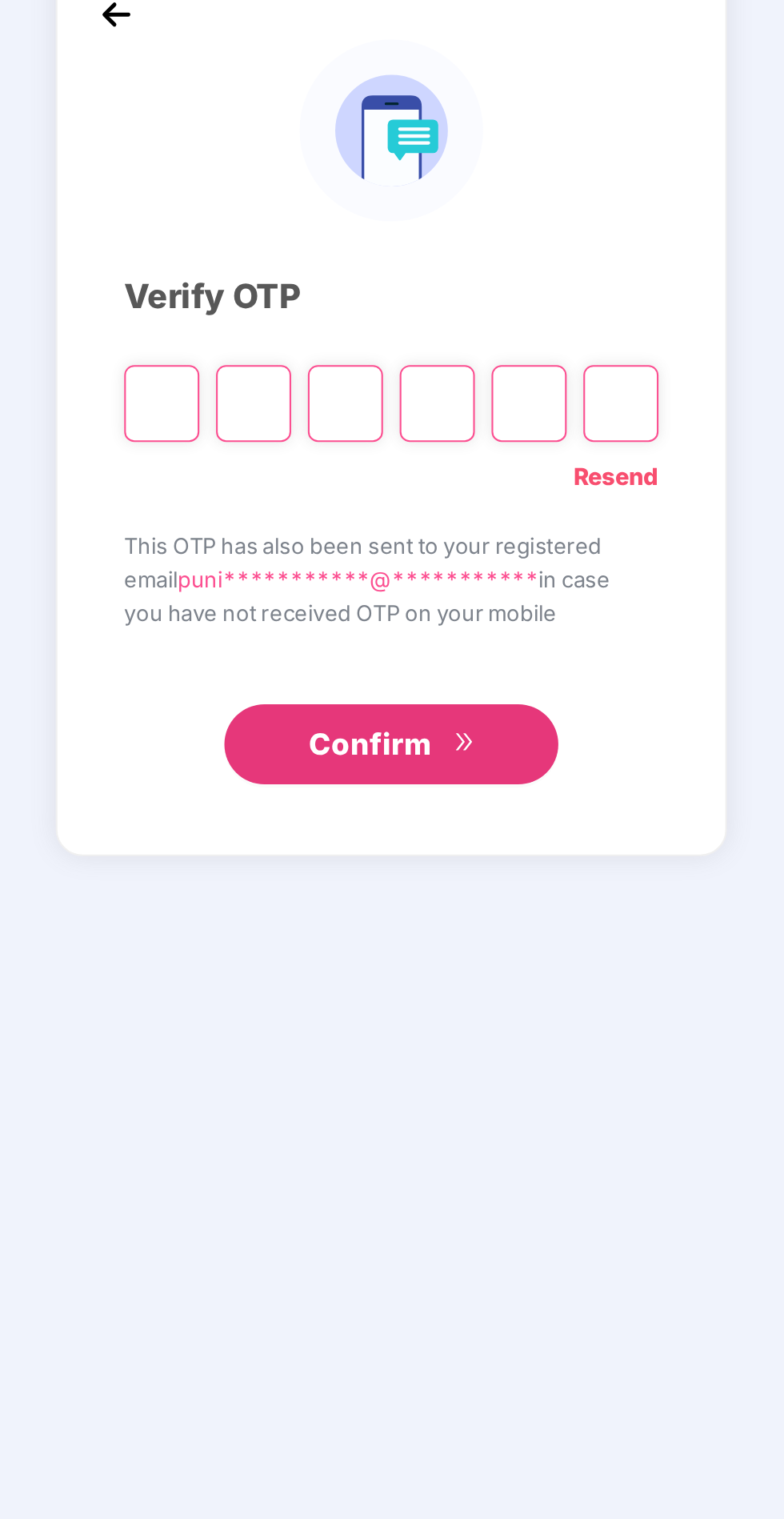
scroll to position [4, 0]
type input "*"
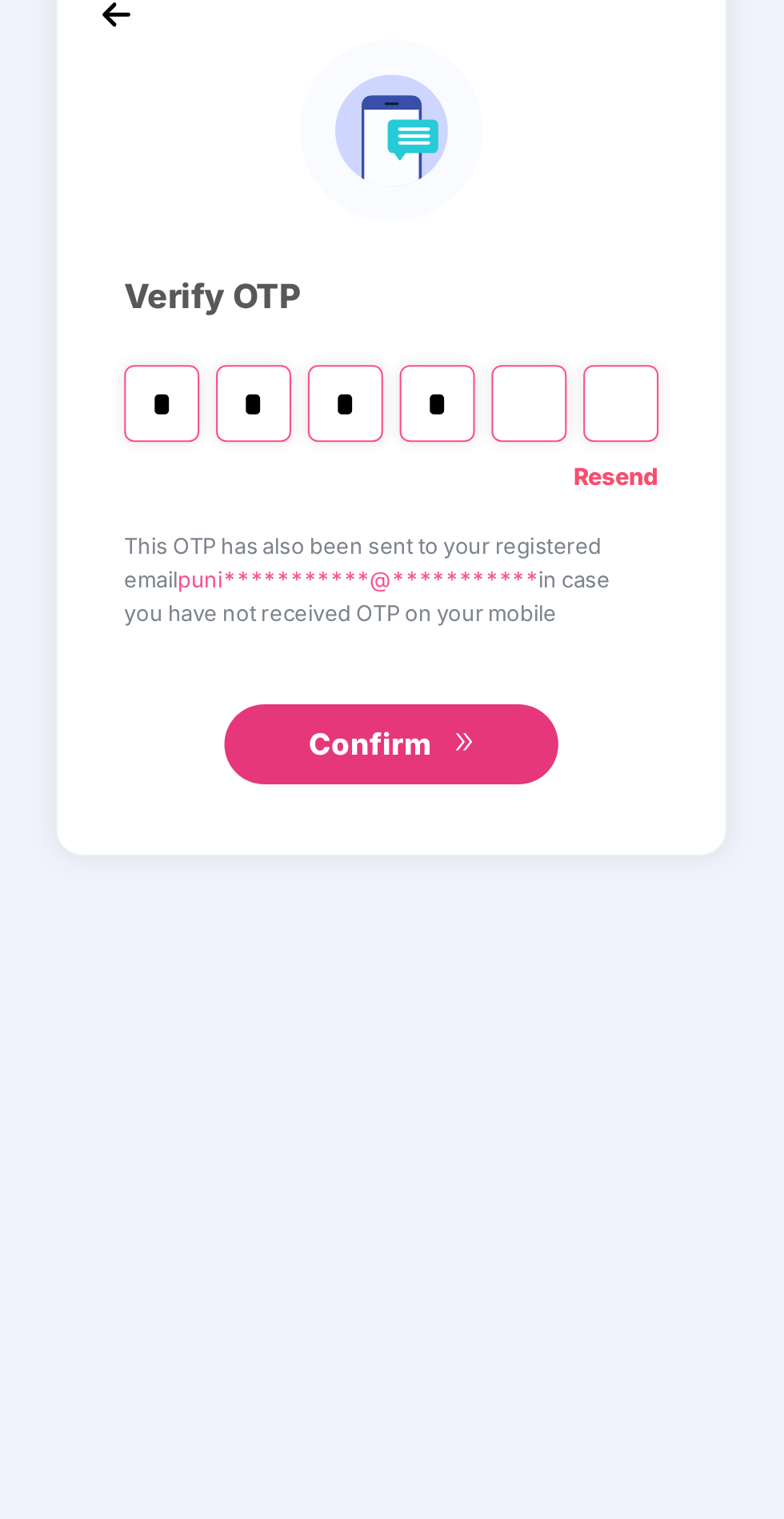
type input "*"
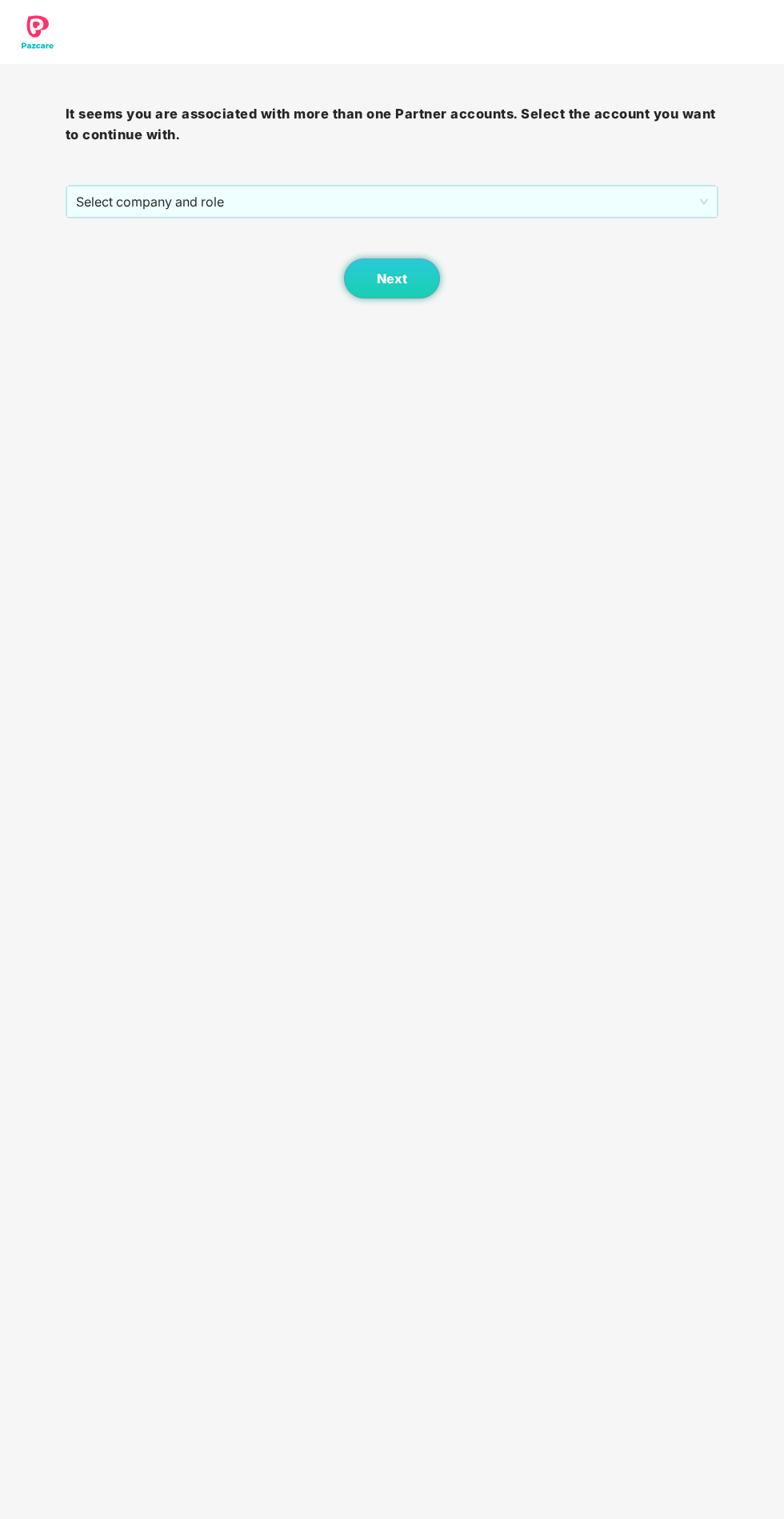
scroll to position [10, 0]
click at [565, 156] on div "It seems you are associated with more than one Partner accounts. Select the acc…" at bounding box center [392, 181] width 654 height 235
click at [530, 191] on span "Select company and role" at bounding box center [392, 202] width 633 height 30
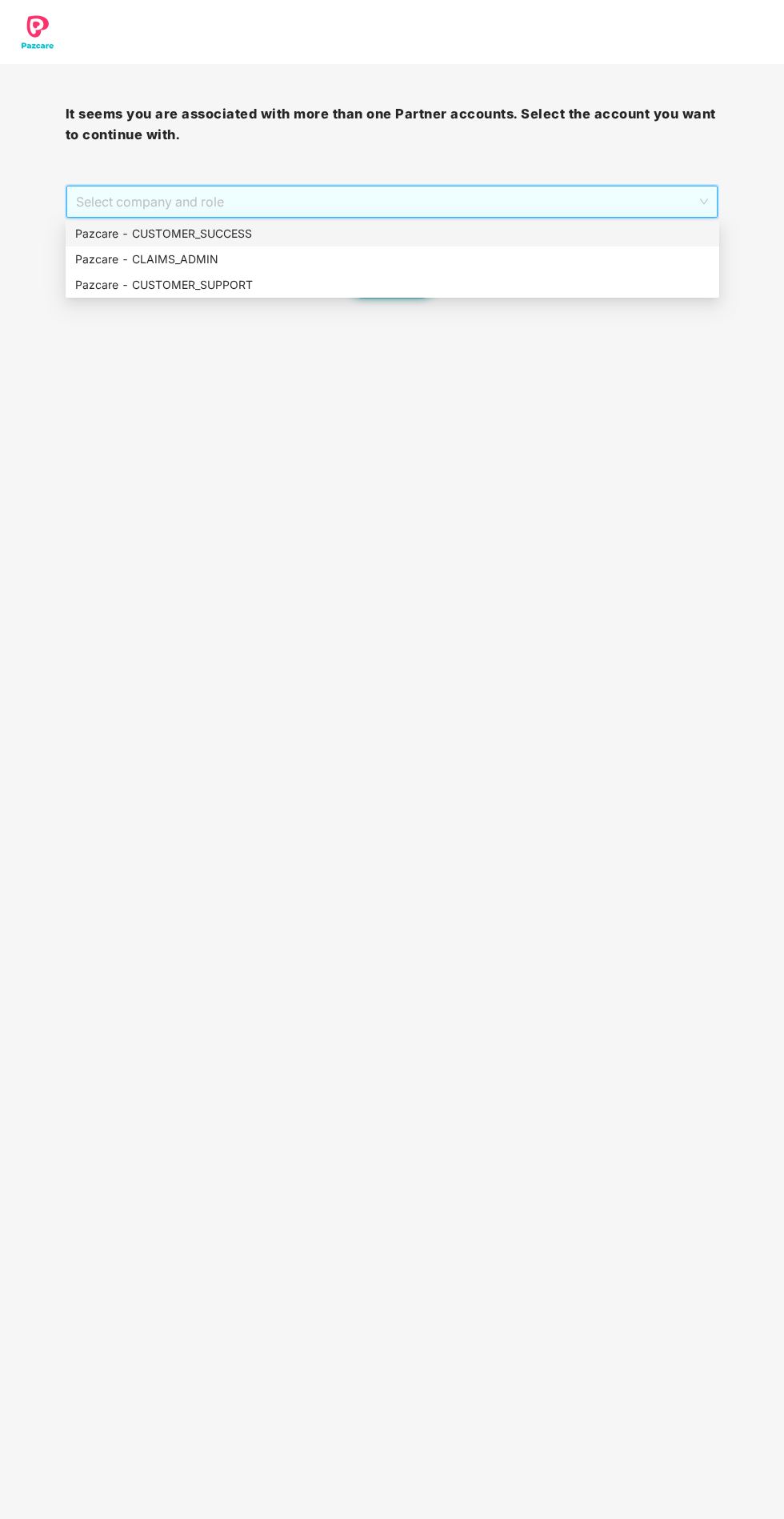
click at [333, 225] on div "Pazcare - CUSTOMER_SUCCESS" at bounding box center [392, 233] width 634 height 17
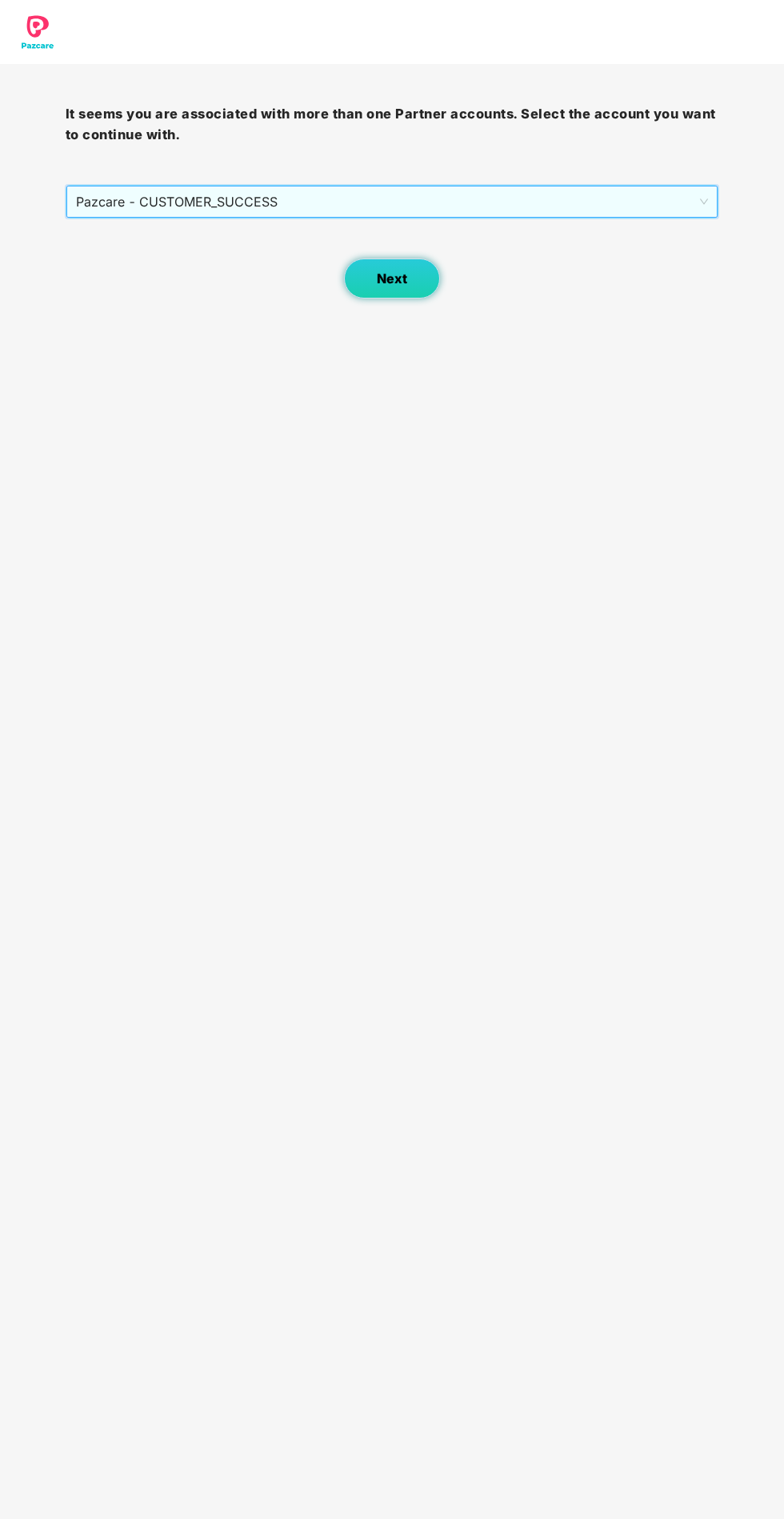
click at [415, 279] on button "Next" at bounding box center [392, 278] width 96 height 40
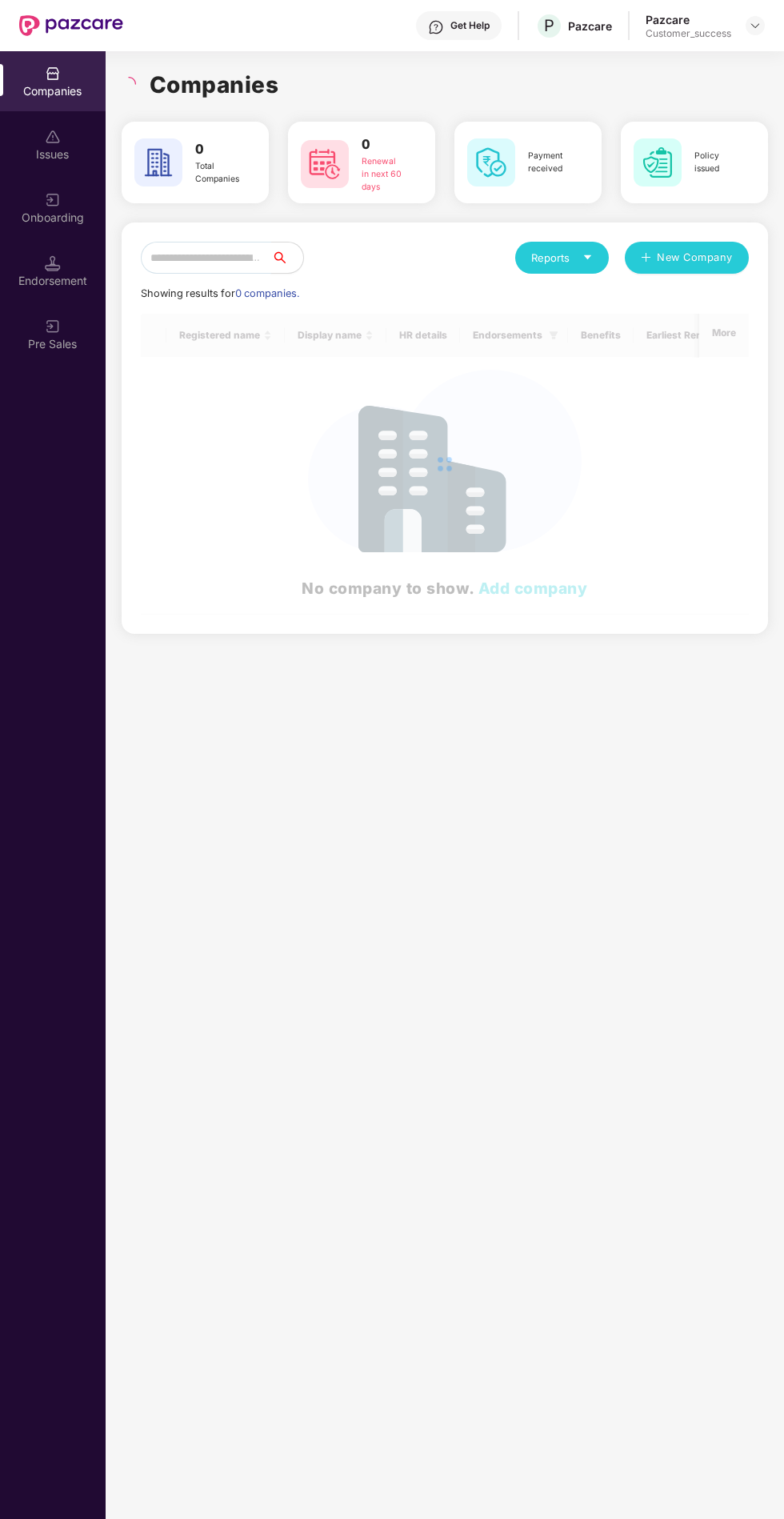
click at [271, 249] on input "text" at bounding box center [206, 258] width 131 height 32
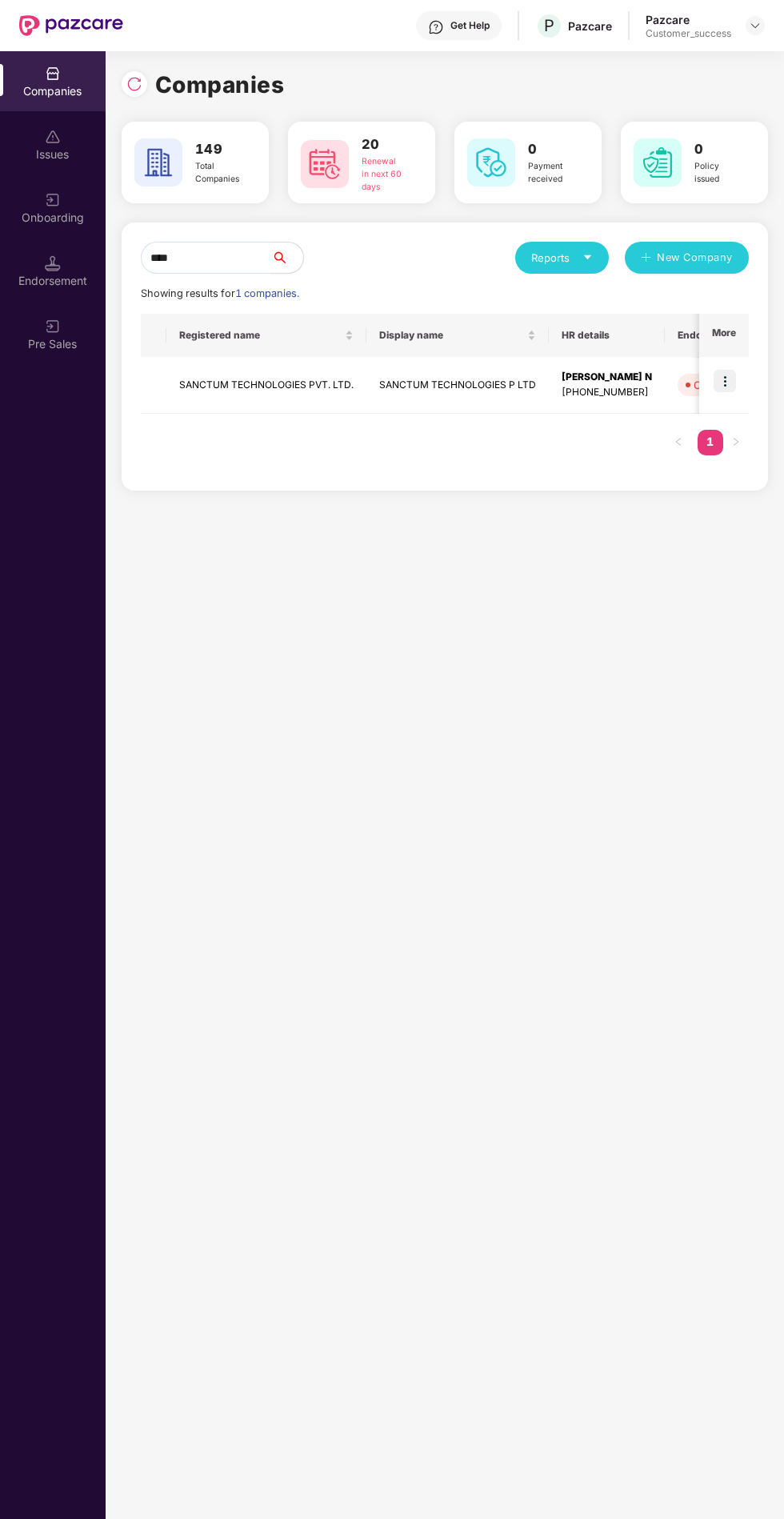
type input "****"
click at [725, 369] on img at bounding box center [725, 380] width 22 height 22
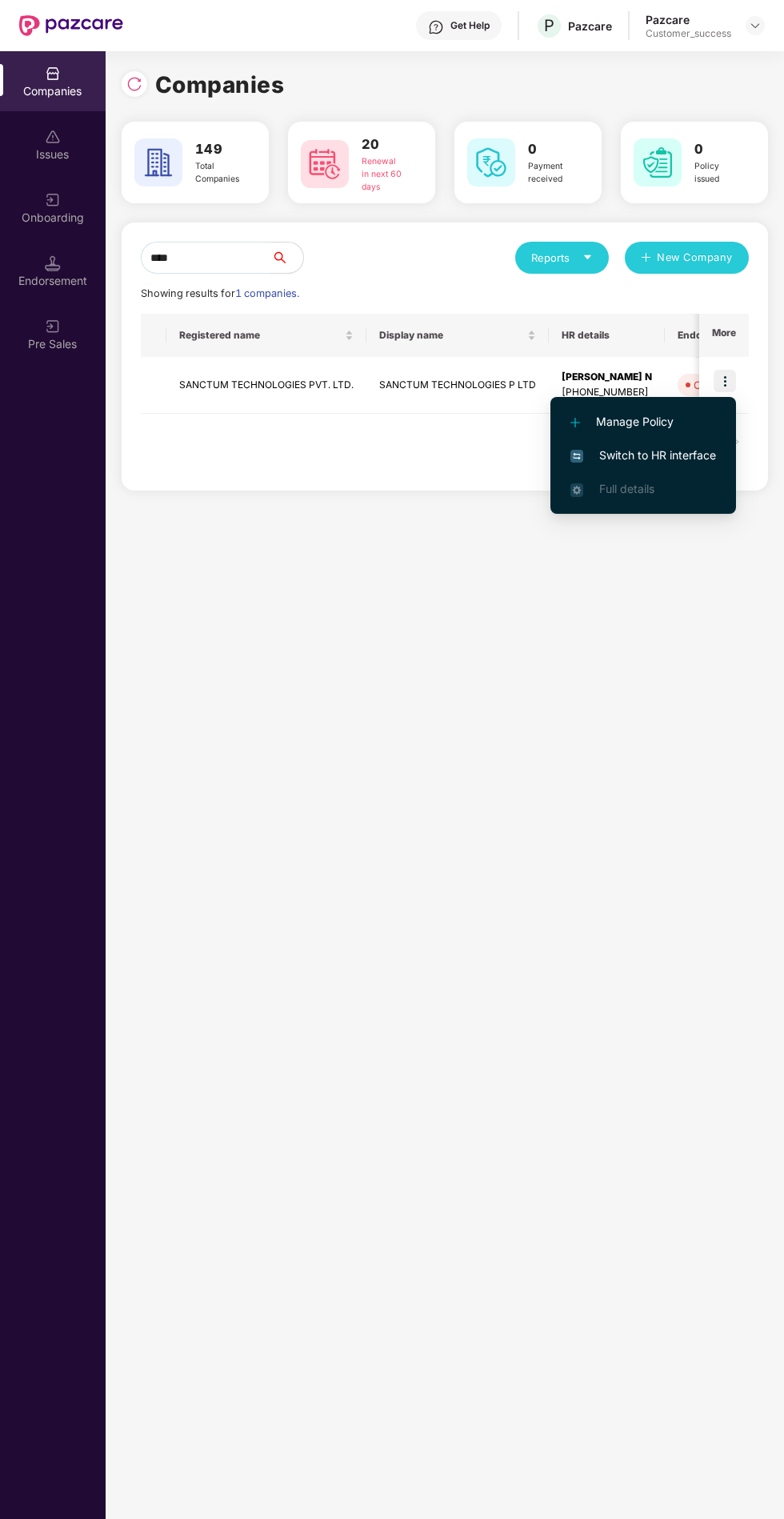
click at [707, 452] on span "Switch to HR interface" at bounding box center [643, 455] width 146 height 17
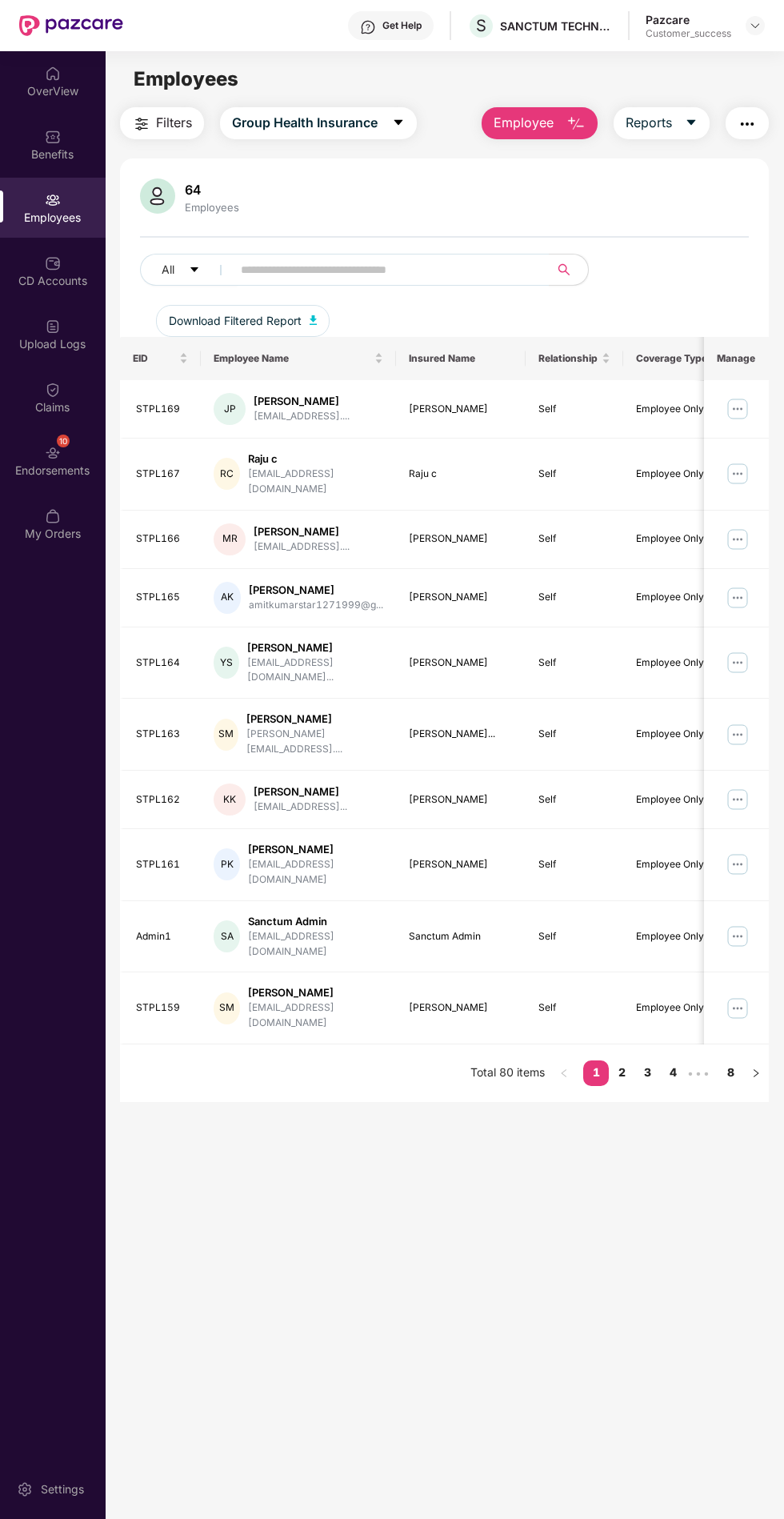
scroll to position [0, 0]
click at [755, 29] on img at bounding box center [755, 26] width 13 height 13
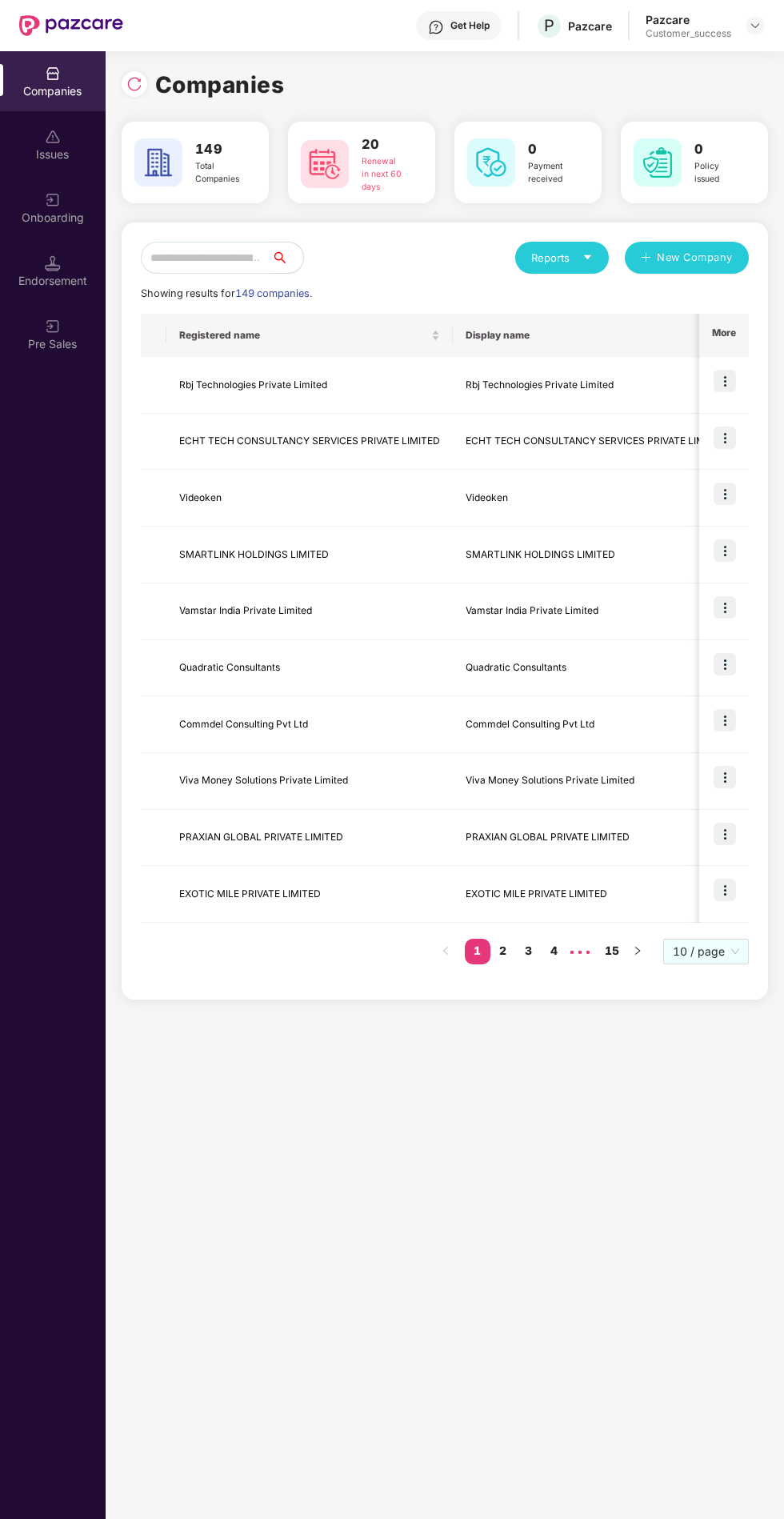
scroll to position [10, 0]
click at [271, 249] on input "text" at bounding box center [206, 258] width 131 height 32
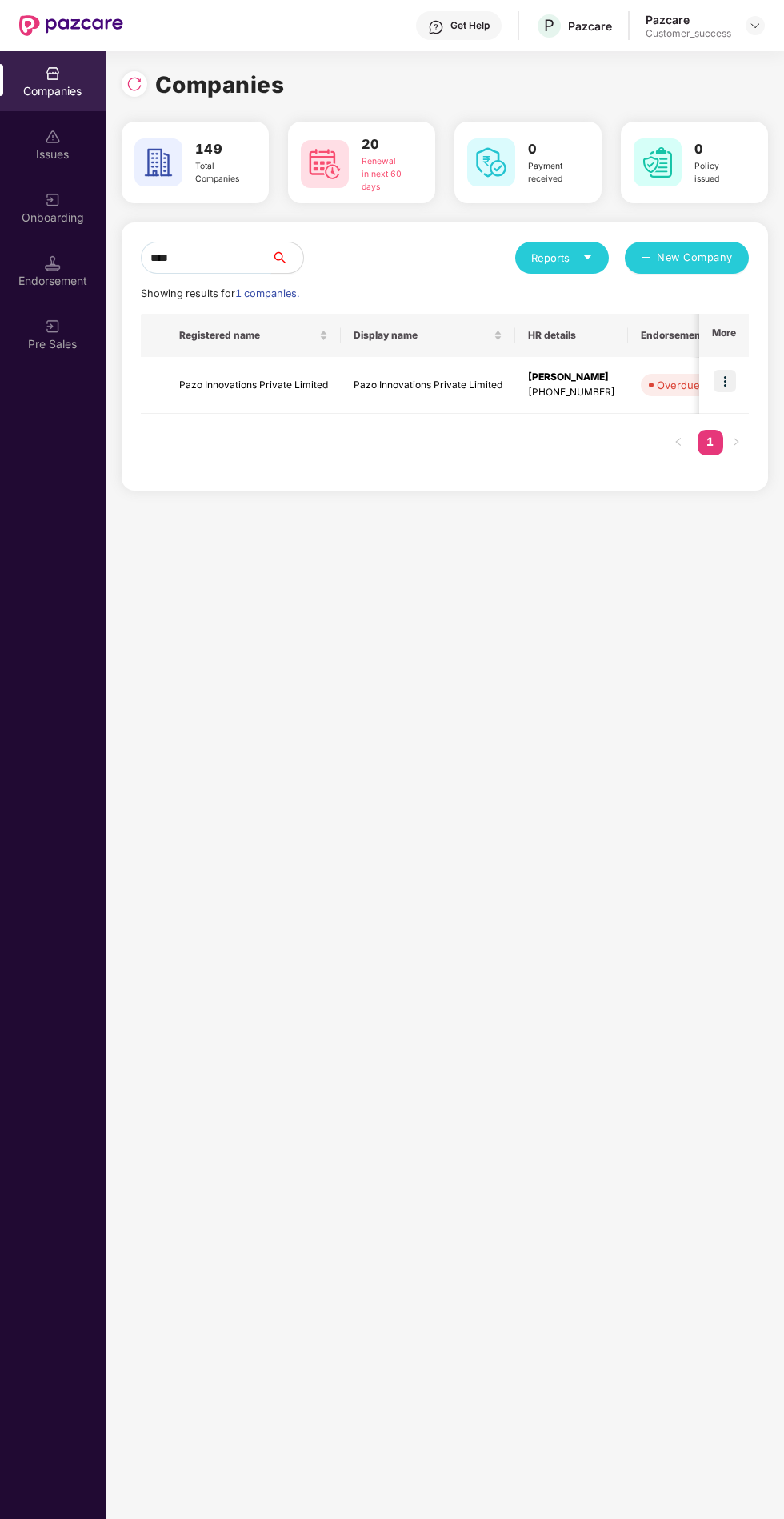
type input "****"
click at [728, 370] on img at bounding box center [725, 380] width 22 height 22
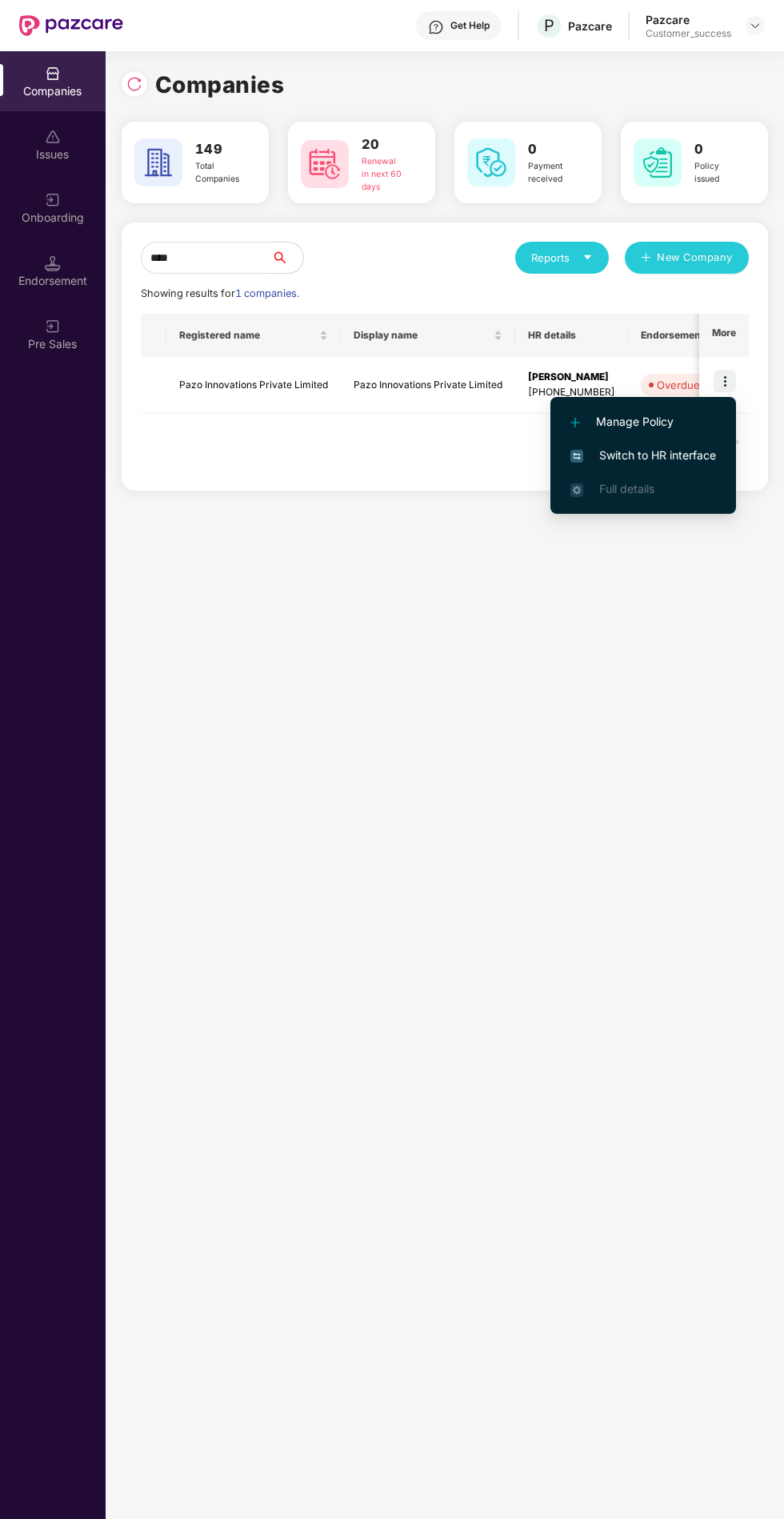
click at [679, 447] on span "Switch to HR interface" at bounding box center [643, 455] width 146 height 17
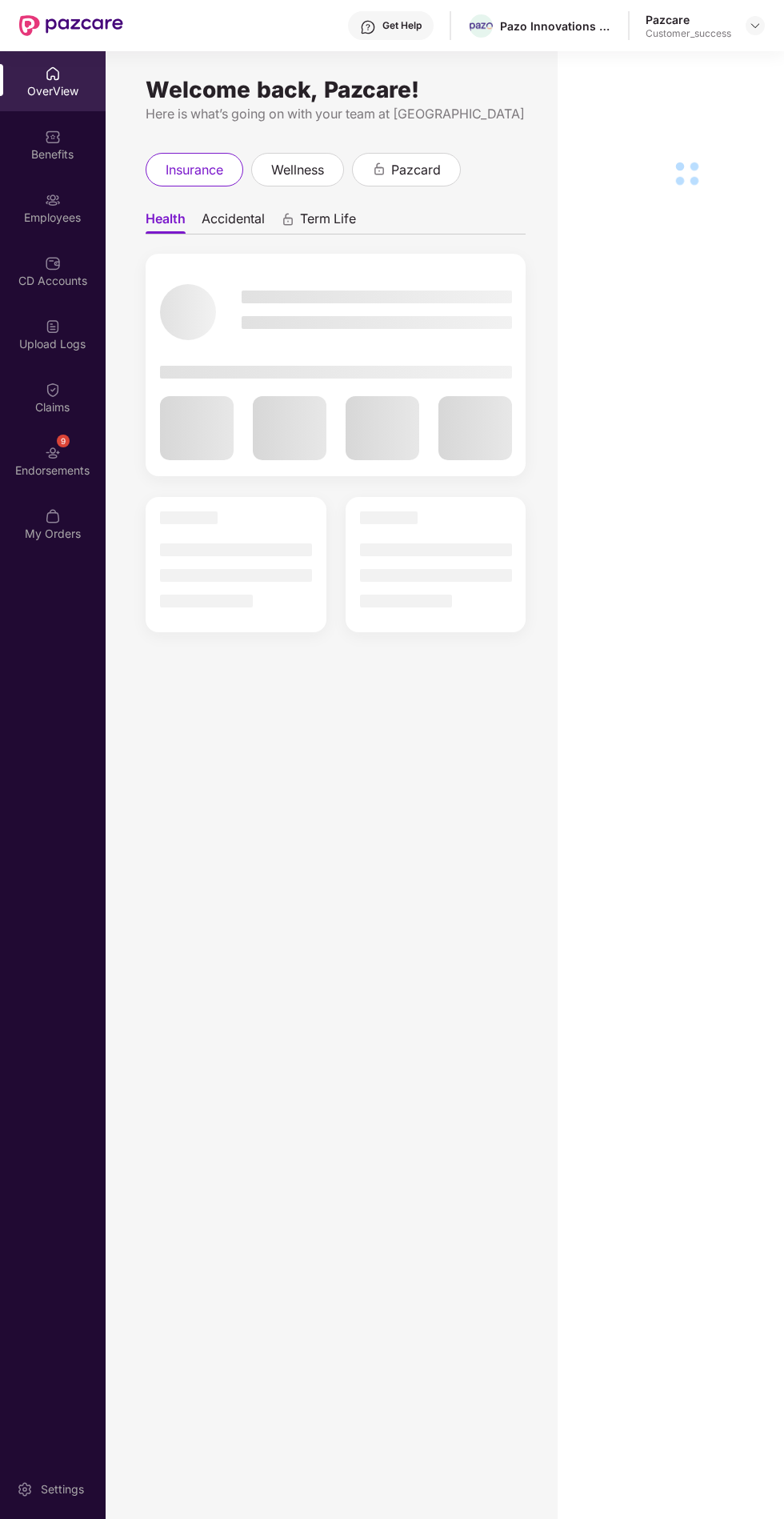
click at [69, 178] on div "Employees" at bounding box center [53, 207] width 105 height 60
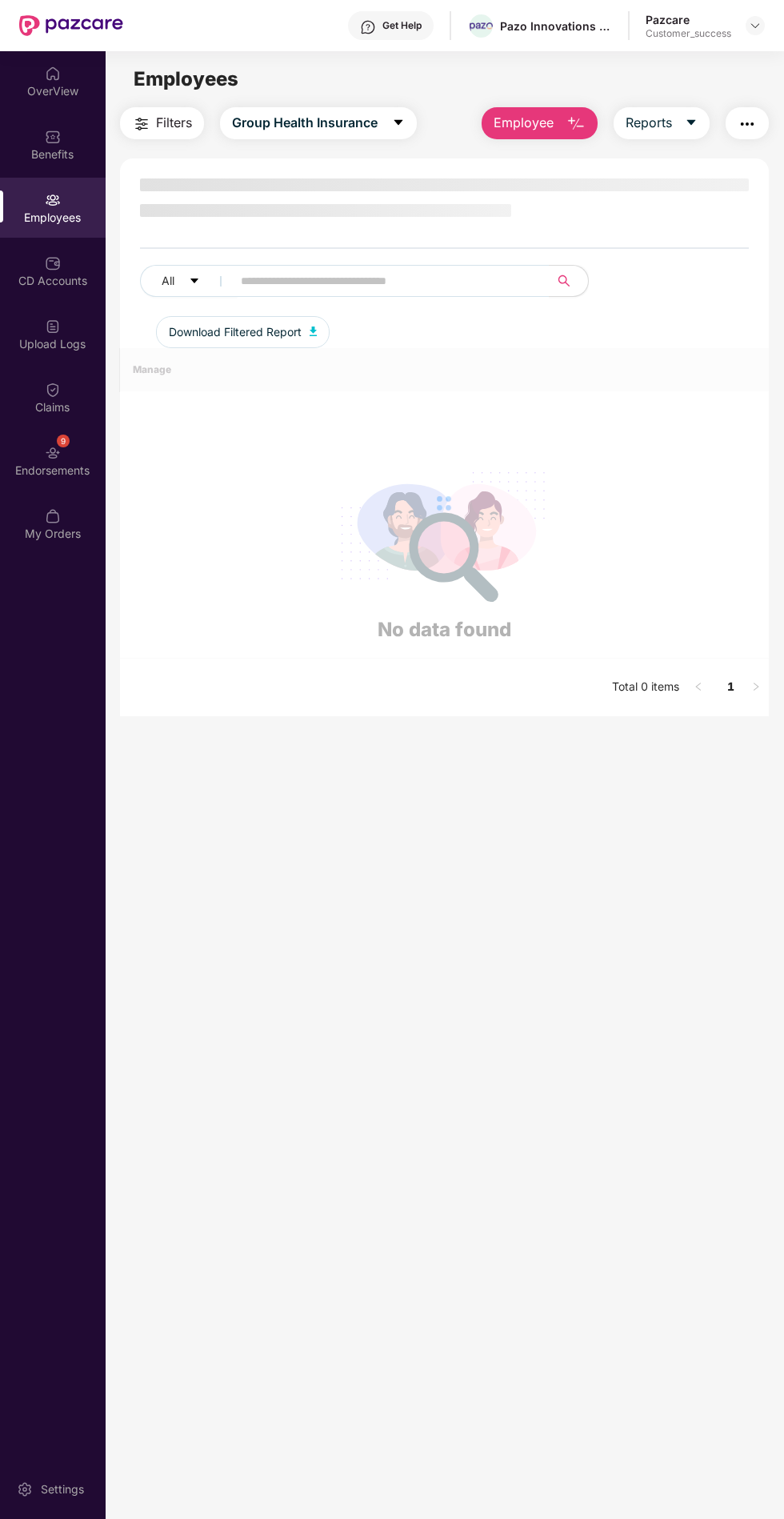
click at [54, 144] on div "Benefits" at bounding box center [53, 144] width 105 height 60
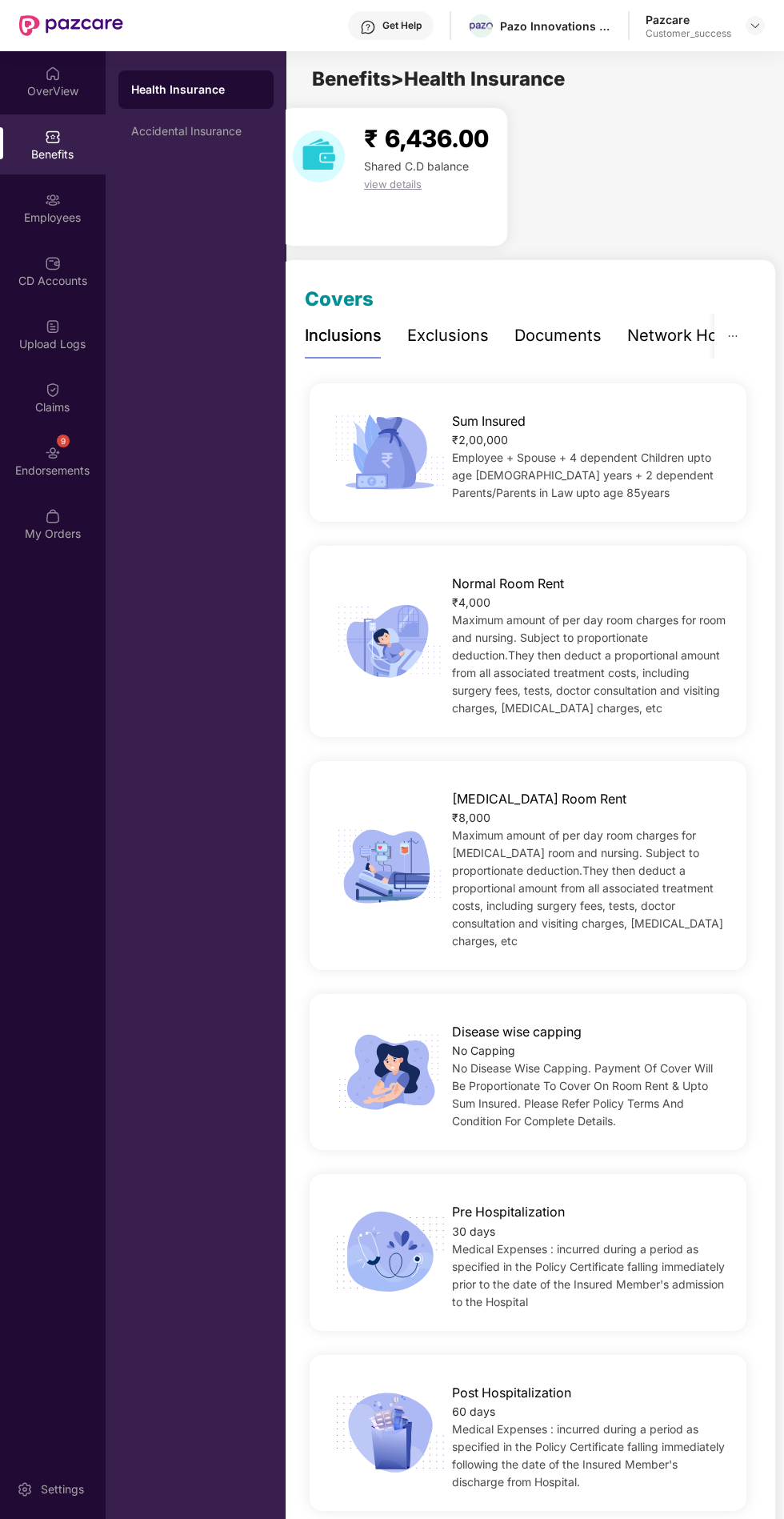
scroll to position [0, 0]
click at [68, 206] on div "Employees" at bounding box center [53, 207] width 105 height 60
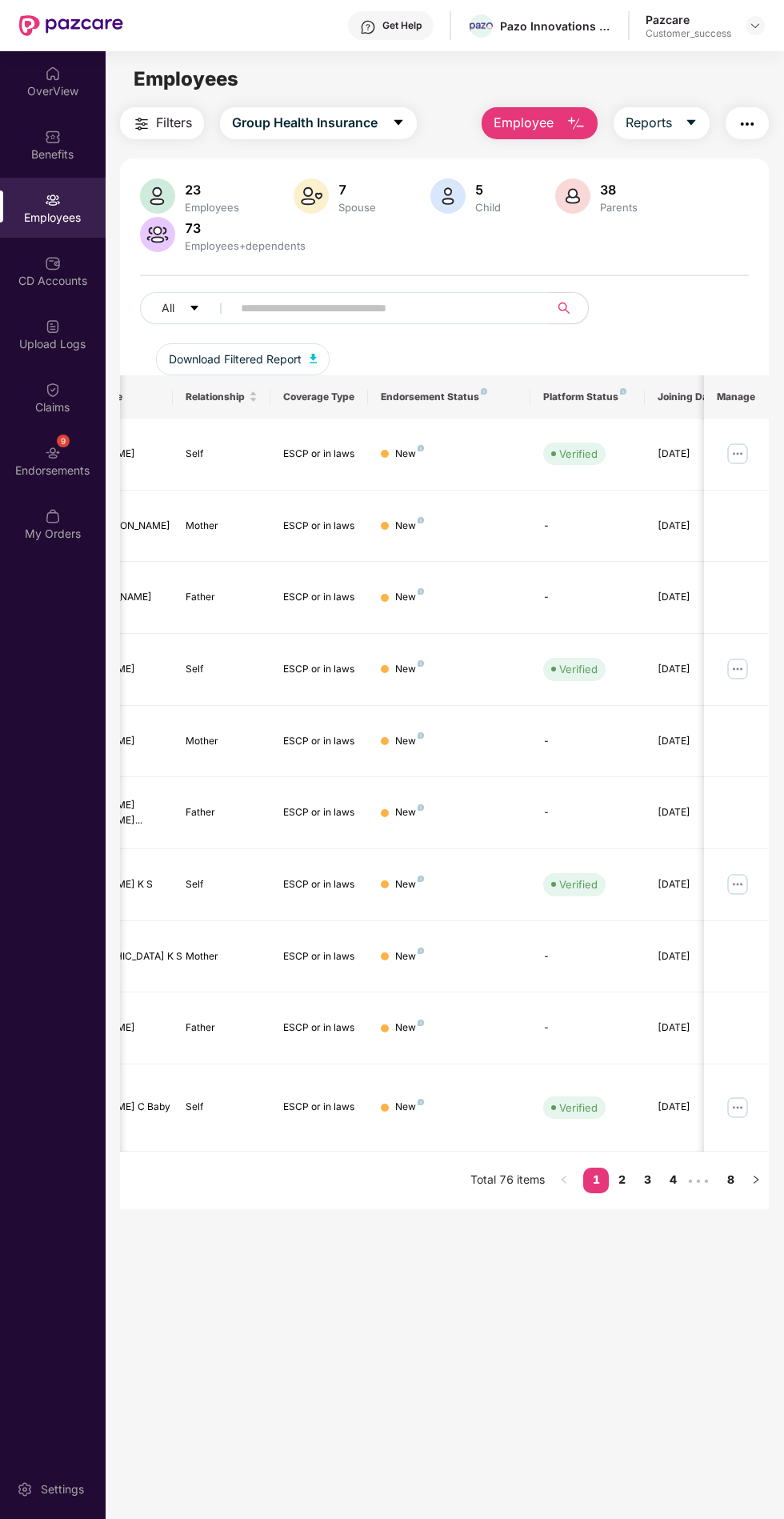
scroll to position [0, 391]
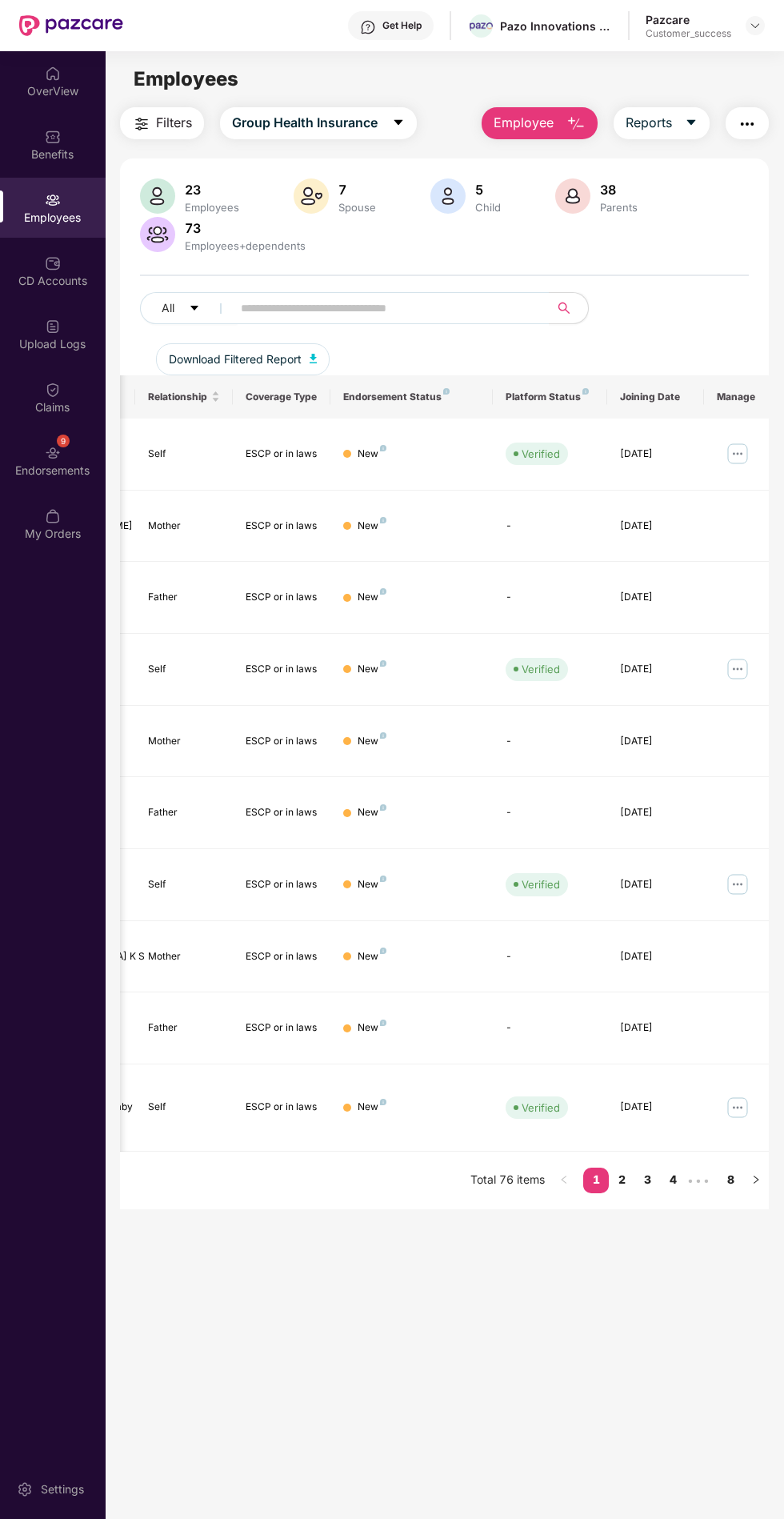
click at [669, 1168] on link "4" at bounding box center [672, 1179] width 26 height 24
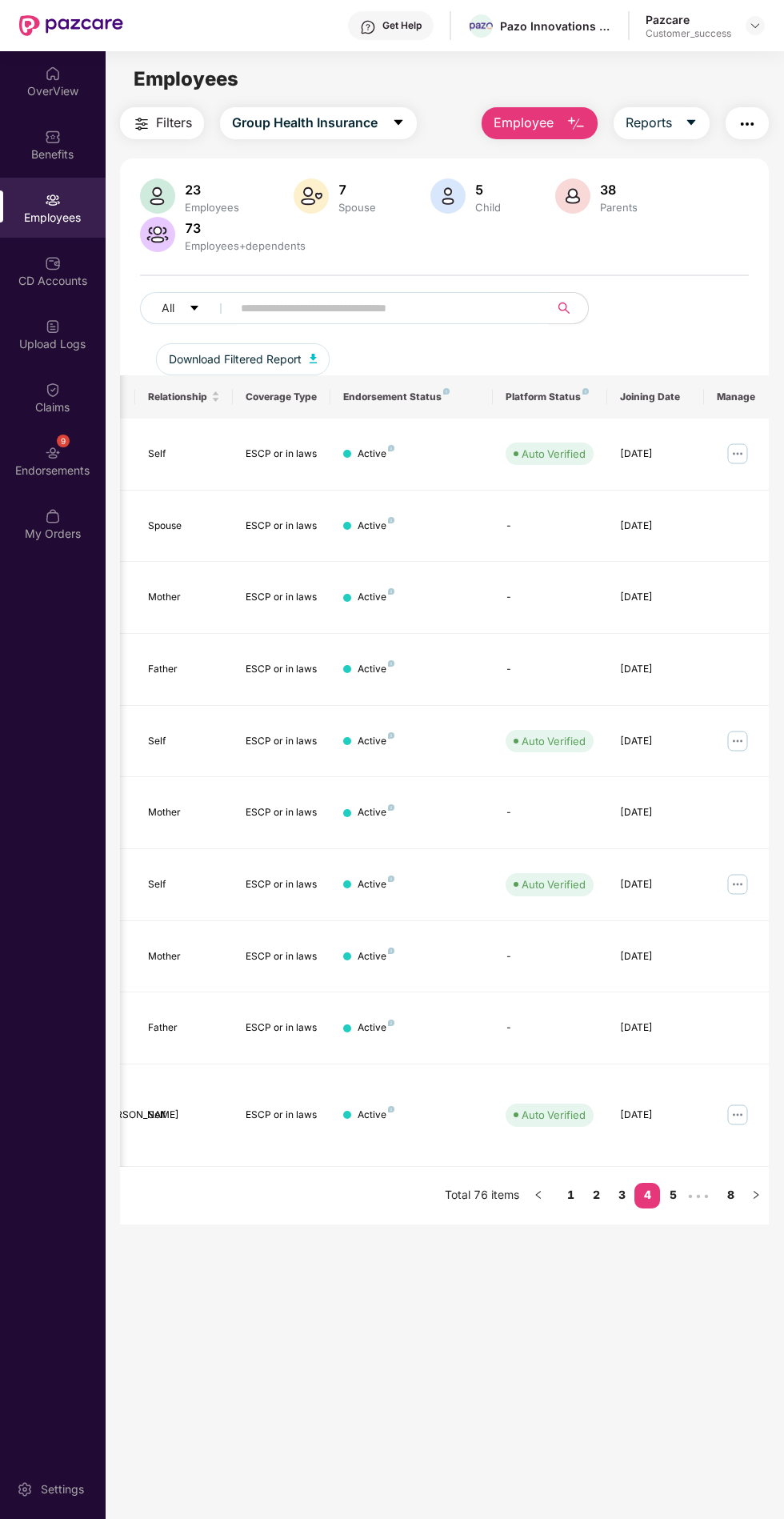
click at [735, 728] on img at bounding box center [737, 741] width 26 height 26
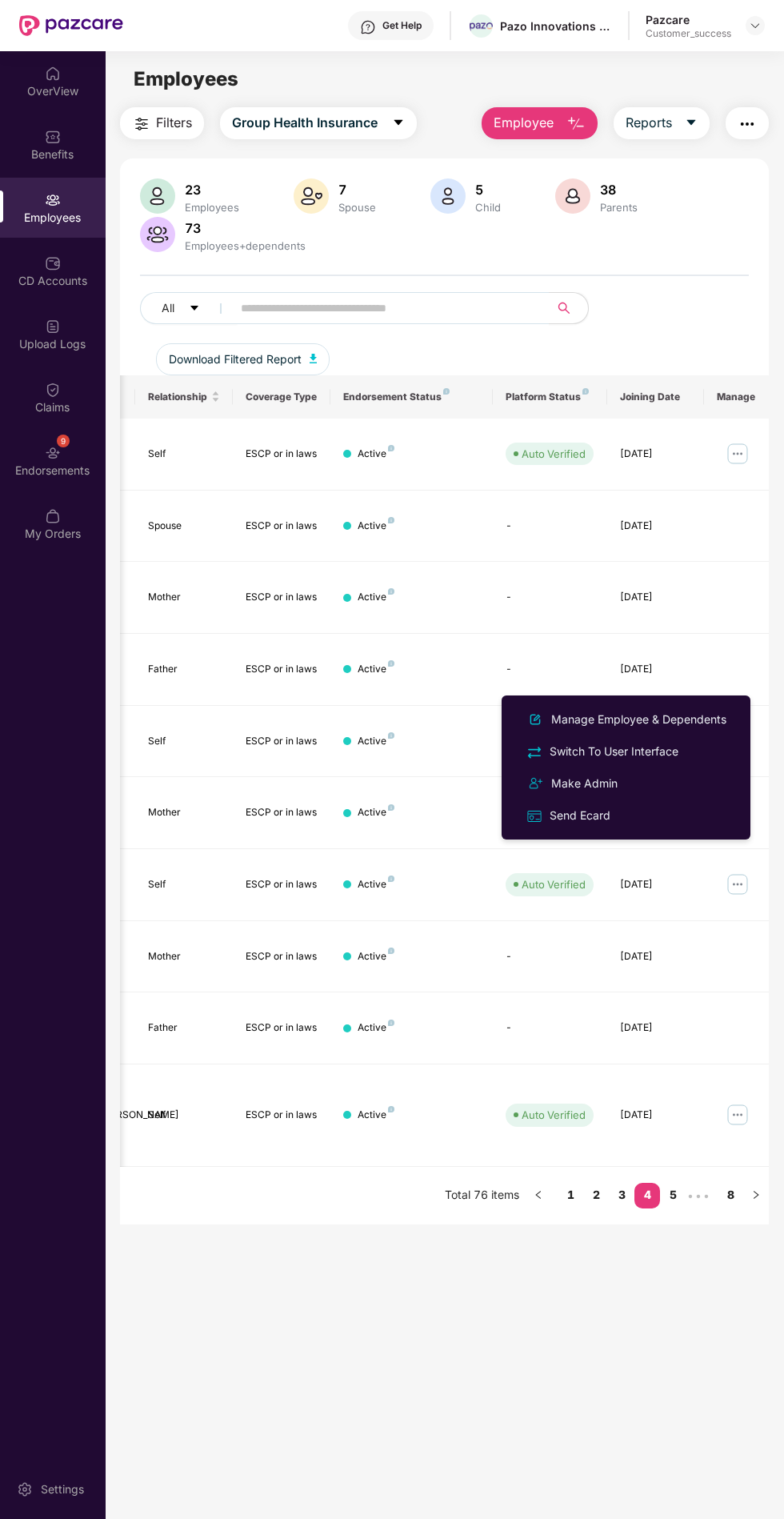
click at [696, 725] on div "Manage Employee & Dependents" at bounding box center [638, 719] width 182 height 17
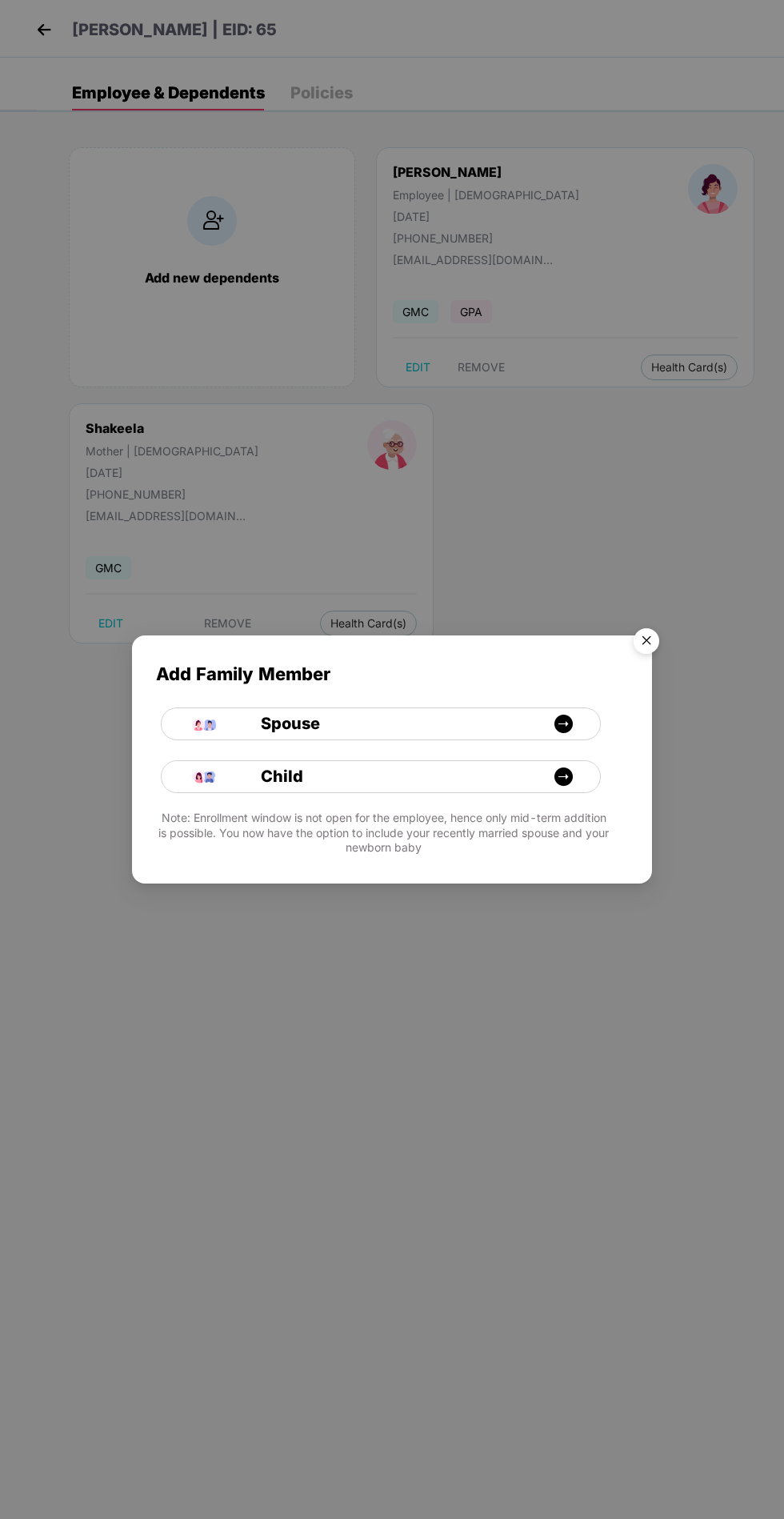
click at [650, 643] on img "Close" at bounding box center [647, 643] width 44 height 44
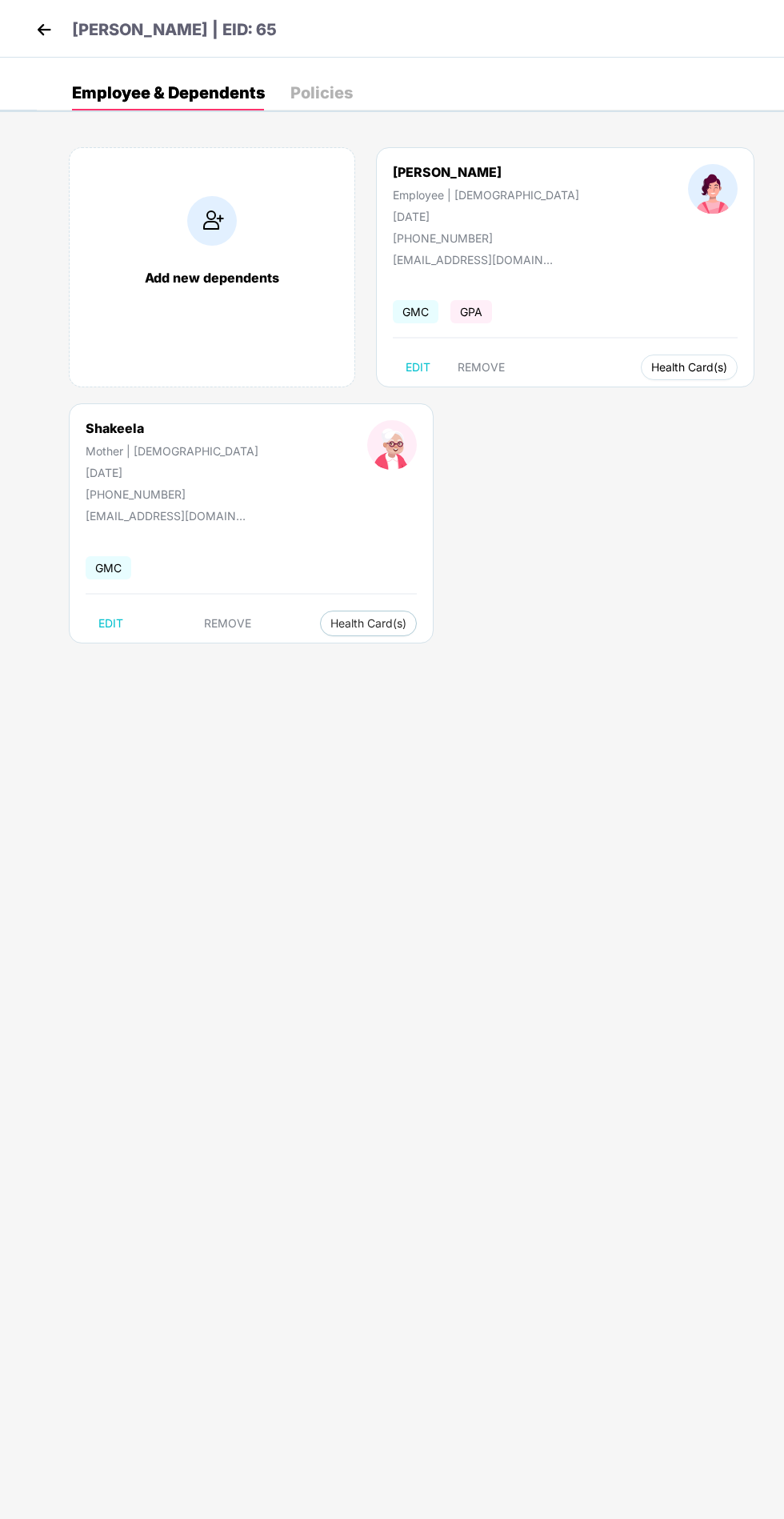
click at [652, 371] on span "Health Card(s)" at bounding box center [689, 368] width 76 height 8
click at [611, 410] on li "Health Insurance(ESCP or parent-in-law)" at bounding box center [518, 398] width 258 height 26
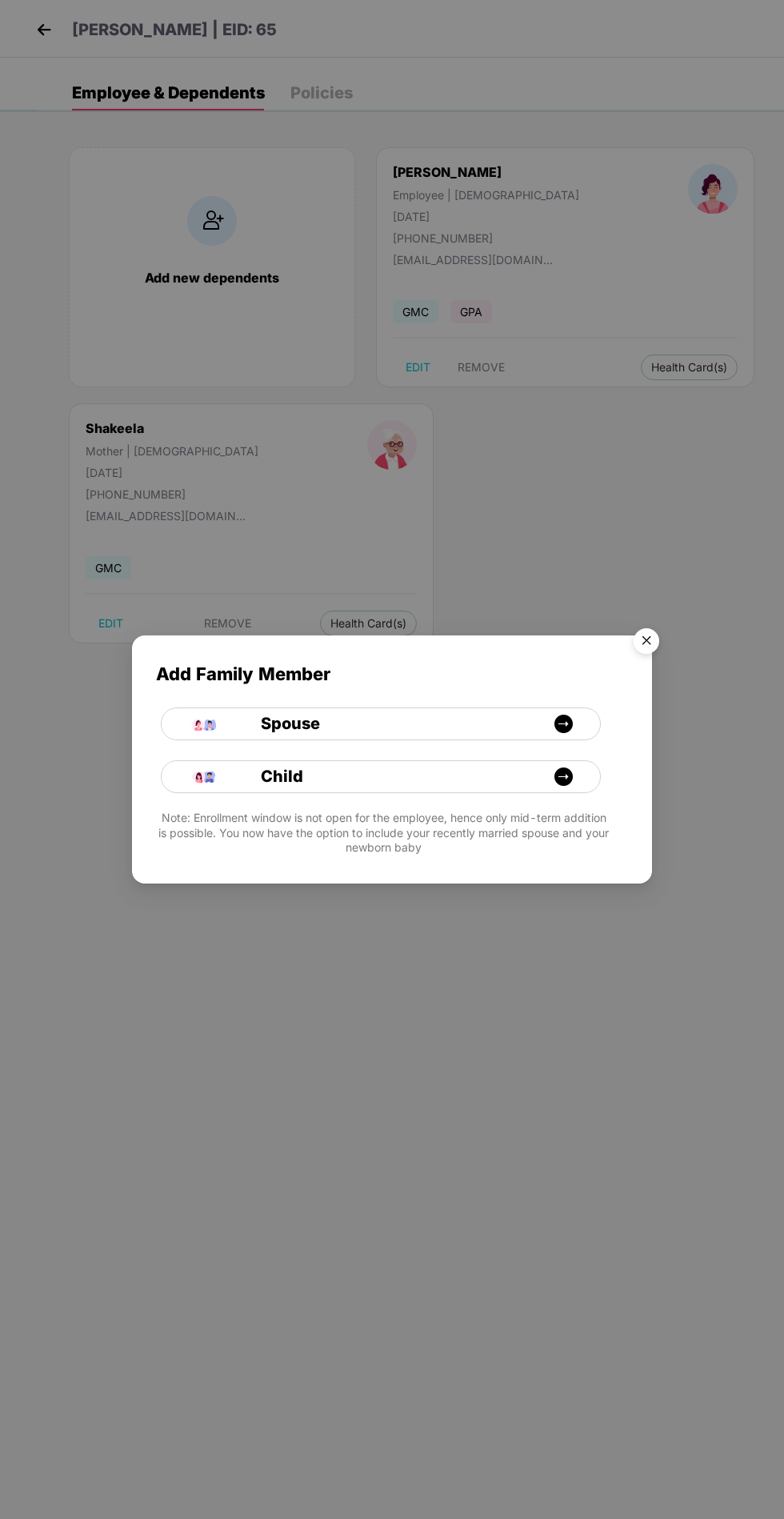
click at [665, 639] on img "Close" at bounding box center [647, 643] width 44 height 44
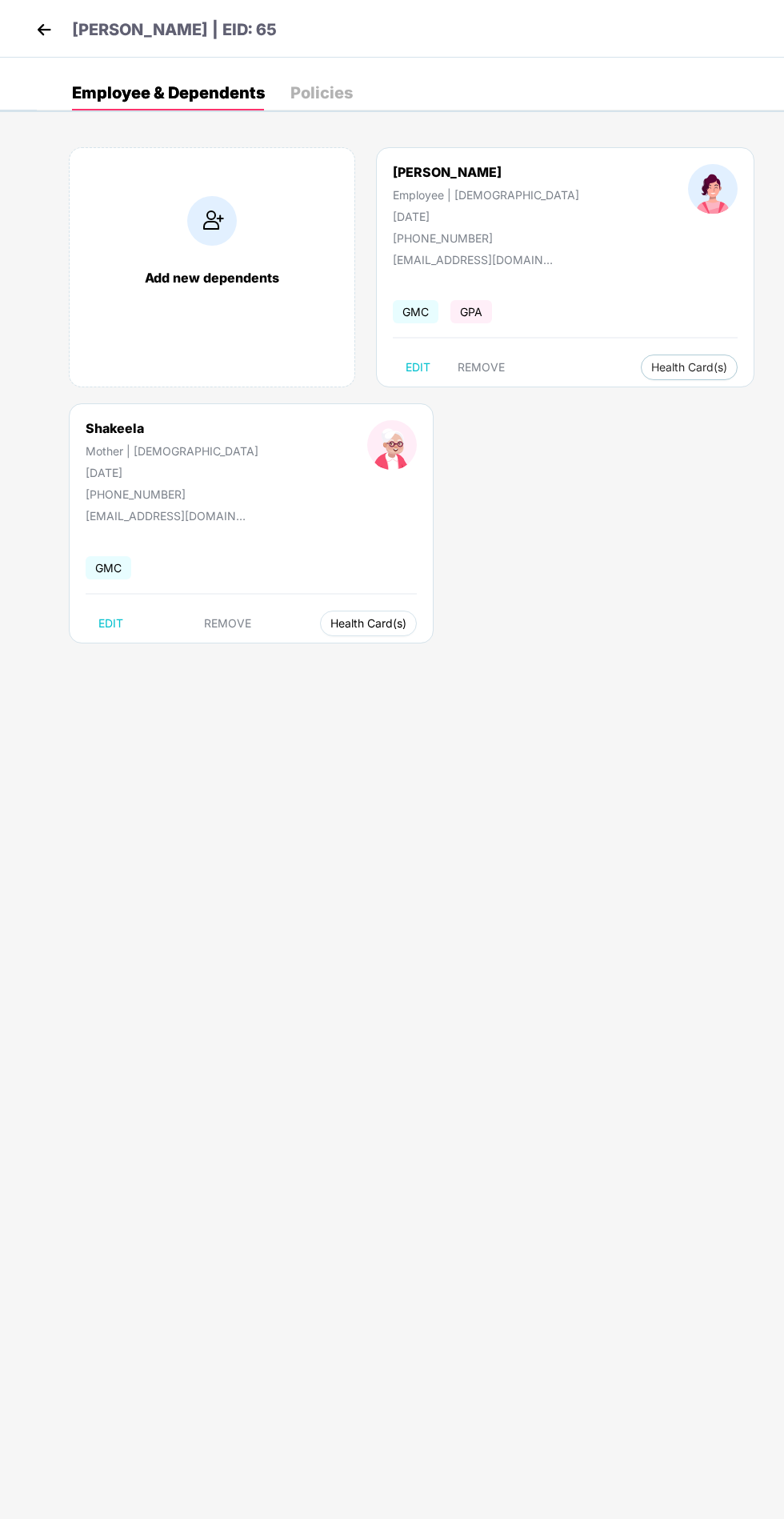
click at [320, 635] on button "Health Card(s)" at bounding box center [369, 623] width 97 height 26
click at [478, 676] on div "Add new dependents [PERSON_NAME] Employee | [DEMOGRAPHIC_DATA] [DATE] [PHONE_NU…" at bounding box center [411, 403] width 748 height 560
click at [331, 621] on span "Health Card(s)" at bounding box center [369, 624] width 76 height 8
click at [484, 650] on img at bounding box center [482, 655] width 16 height 16
